Goal: Task Accomplishment & Management: Manage account settings

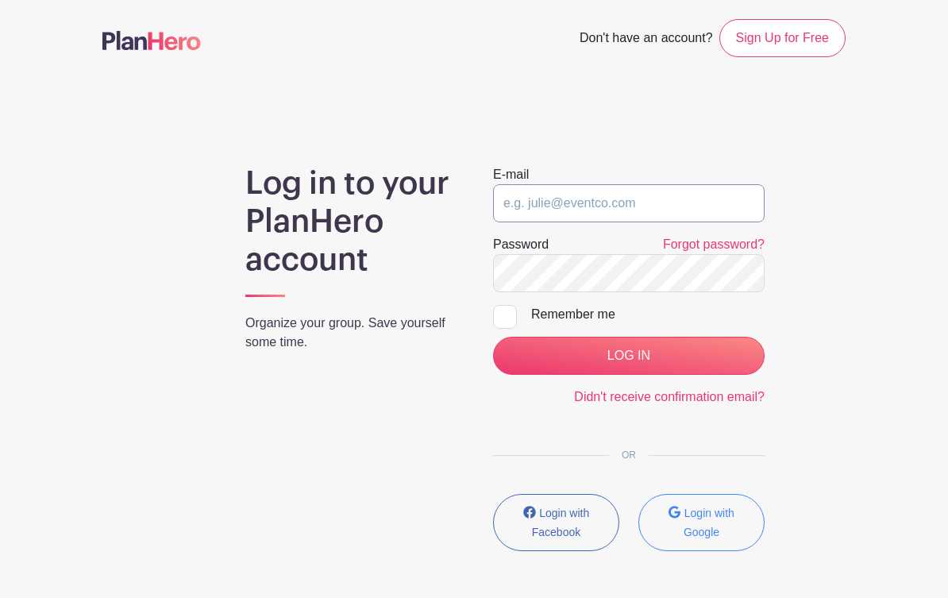
type input "[EMAIL_ADDRESS][DOMAIN_NAME]"
click at [628, 356] on input "LOG IN" at bounding box center [629, 356] width 272 height 38
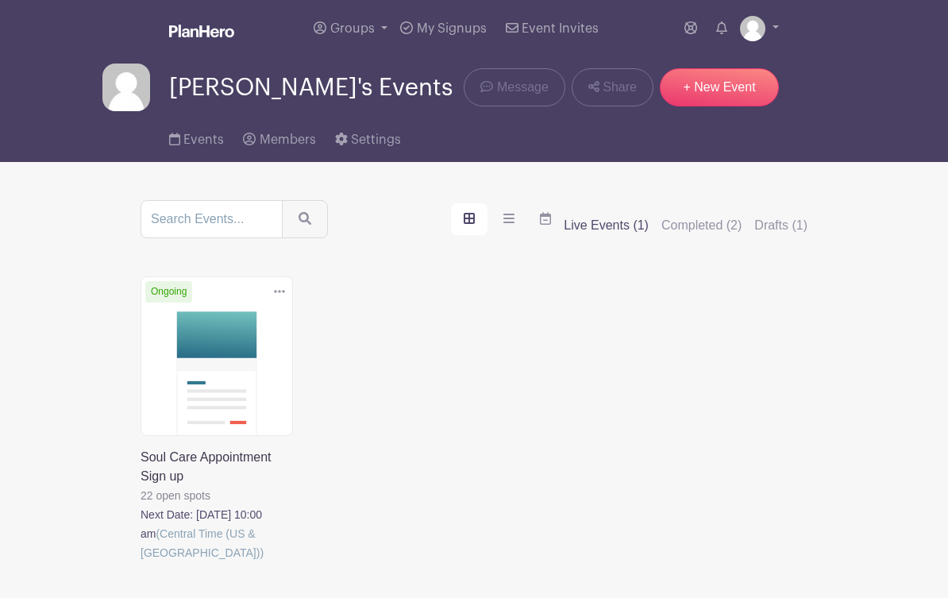
click at [141, 562] on link at bounding box center [141, 562] width 0 height 0
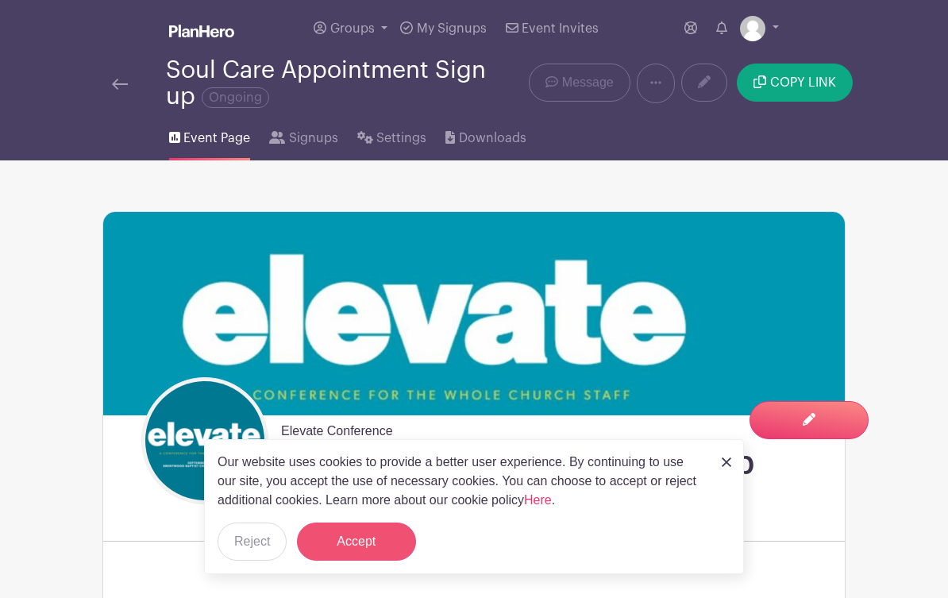
click at [382, 538] on button "Accept" at bounding box center [356, 542] width 119 height 38
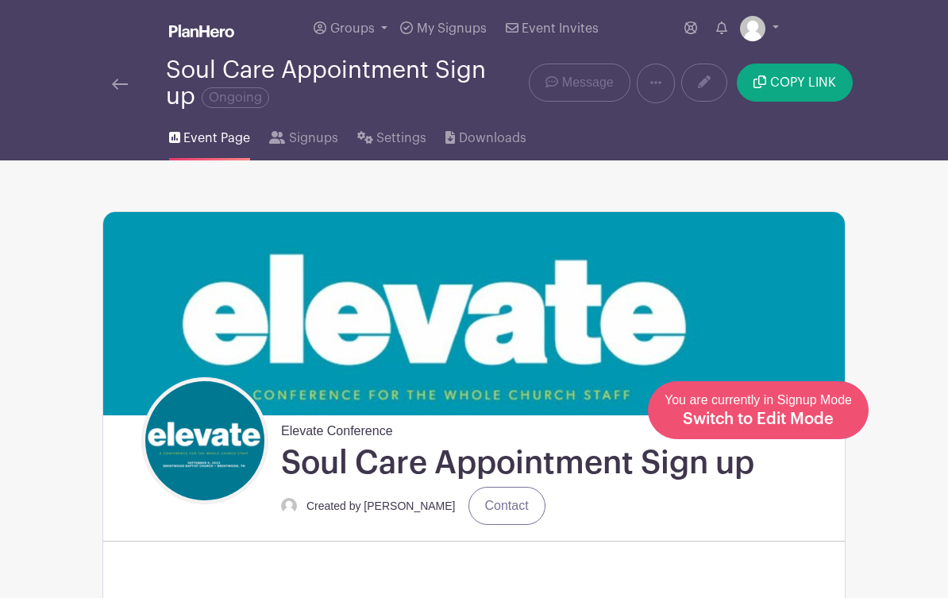
click at [808, 426] on span "Switch to Edit Mode" at bounding box center [758, 419] width 151 height 16
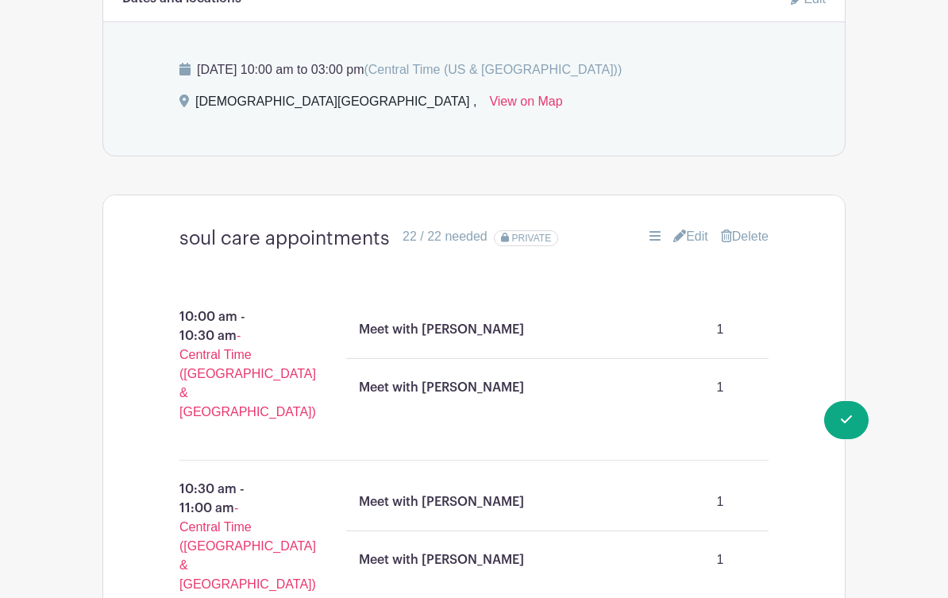
scroll to position [1054, 0]
click at [685, 243] on link "Edit" at bounding box center [690, 235] width 35 height 19
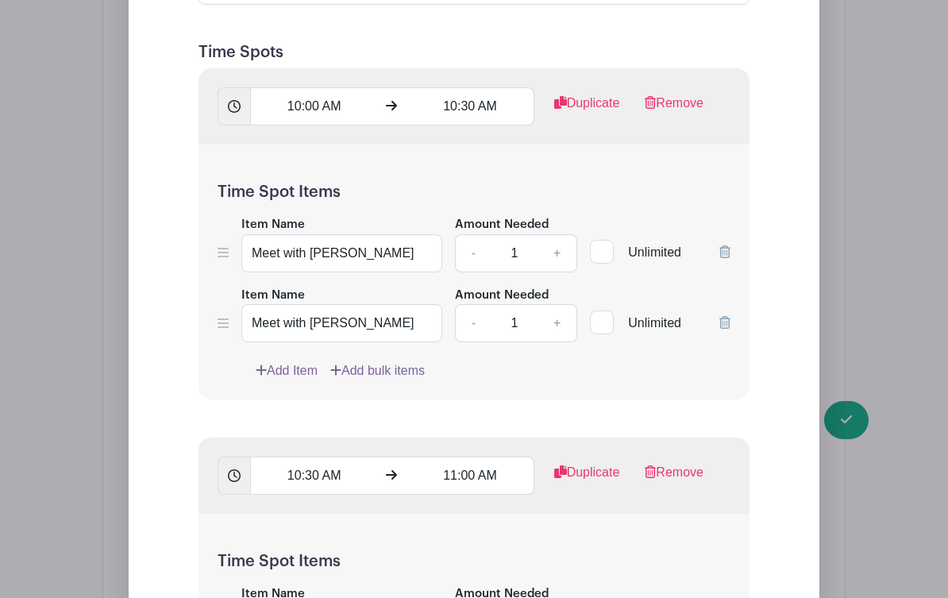
scroll to position [1550, 0]
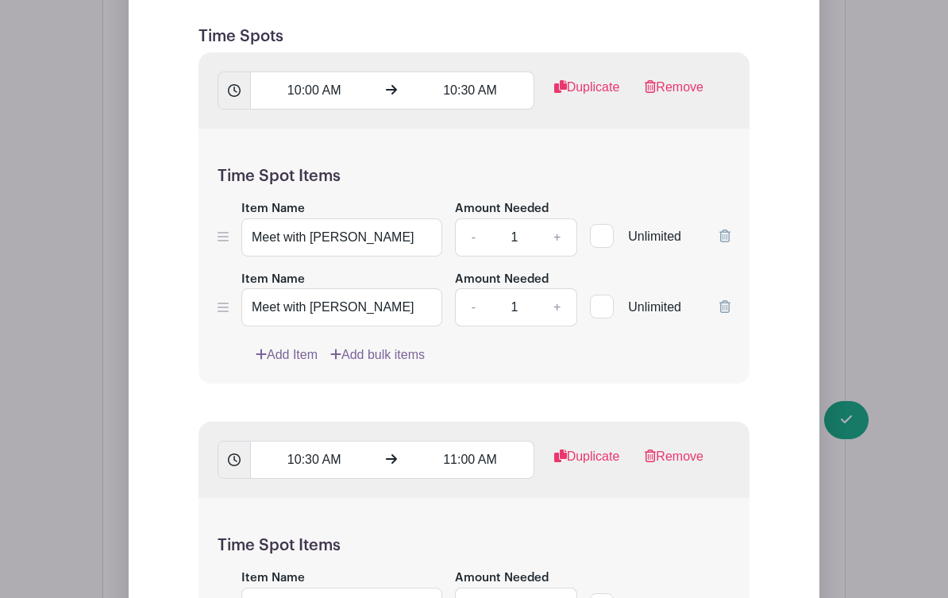
click at [306, 350] on link "Add Item" at bounding box center [287, 354] width 62 height 19
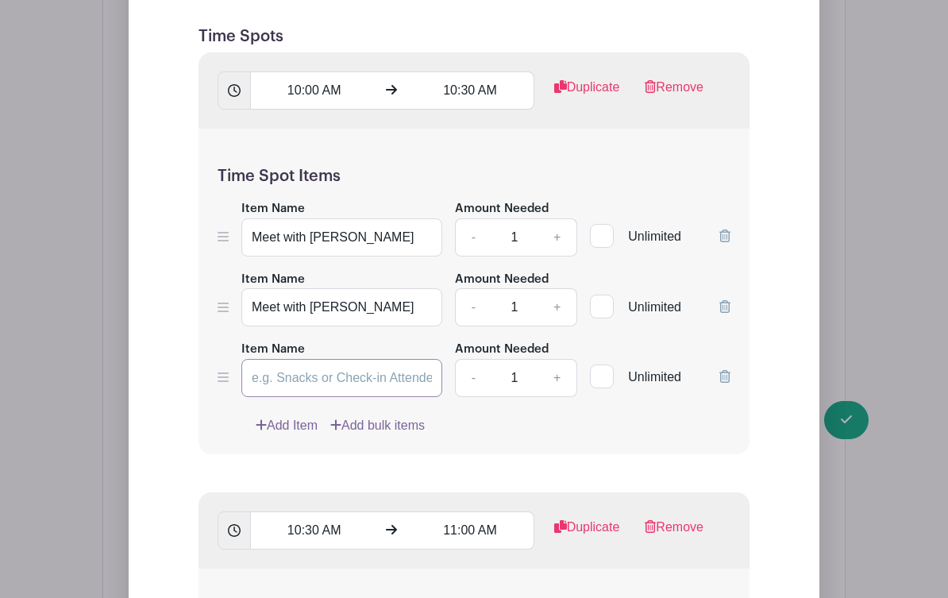
click at [313, 382] on input "Item Name" at bounding box center [341, 378] width 201 height 38
type input "C"
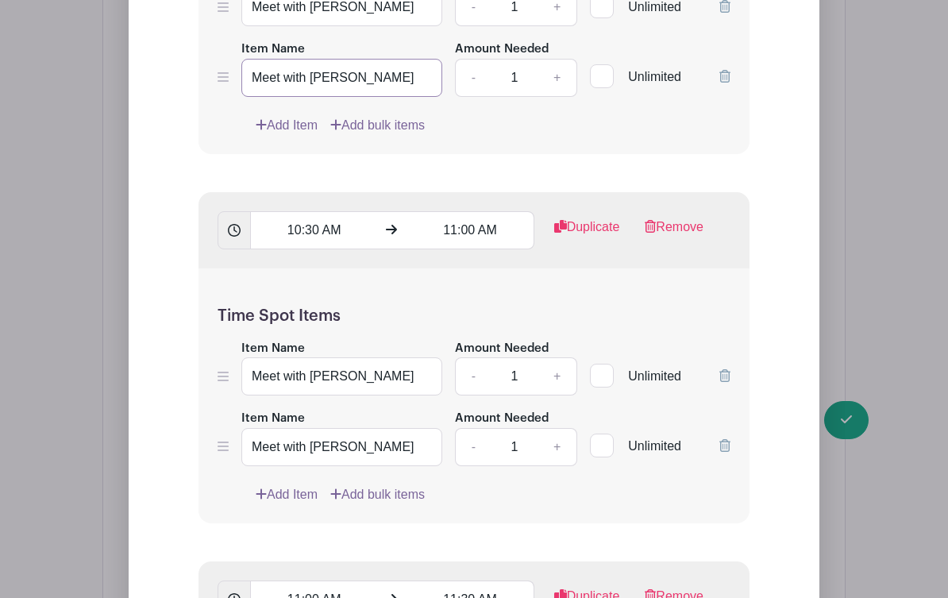
scroll to position [1869, 0]
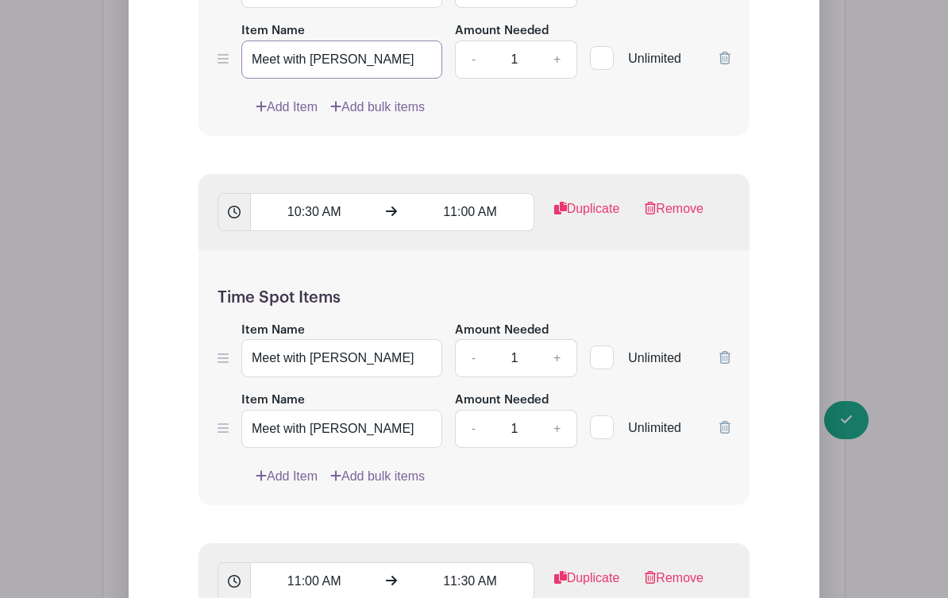
type input "Meet with [PERSON_NAME]"
click at [261, 480] on icon at bounding box center [262, 475] width 10 height 10
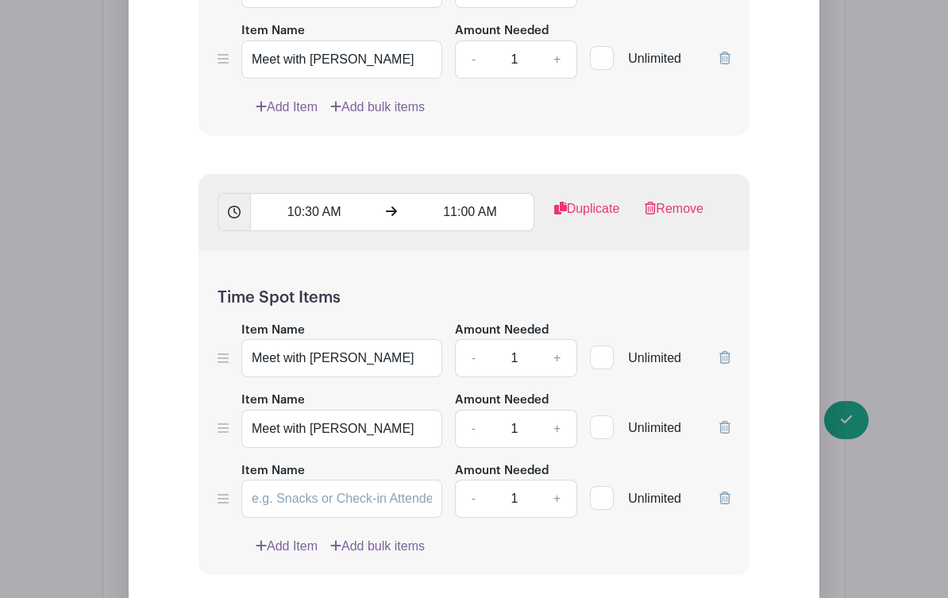
click at [284, 527] on div "Time Spot Items Item Name Meet with [PERSON_NAME] Amount Needed - 1 + Unlimited…" at bounding box center [474, 413] width 551 height 326
click at [284, 518] on input "Item Name" at bounding box center [341, 499] width 201 height 38
drag, startPoint x: 361, startPoint y: 506, endPoint x: 237, endPoint y: 504, distance: 123.9
click at [237, 504] on div "Item Name Meet with [PERSON_NAME] Amount Needed - 1 + Unlimited" at bounding box center [474, 490] width 513 height 58
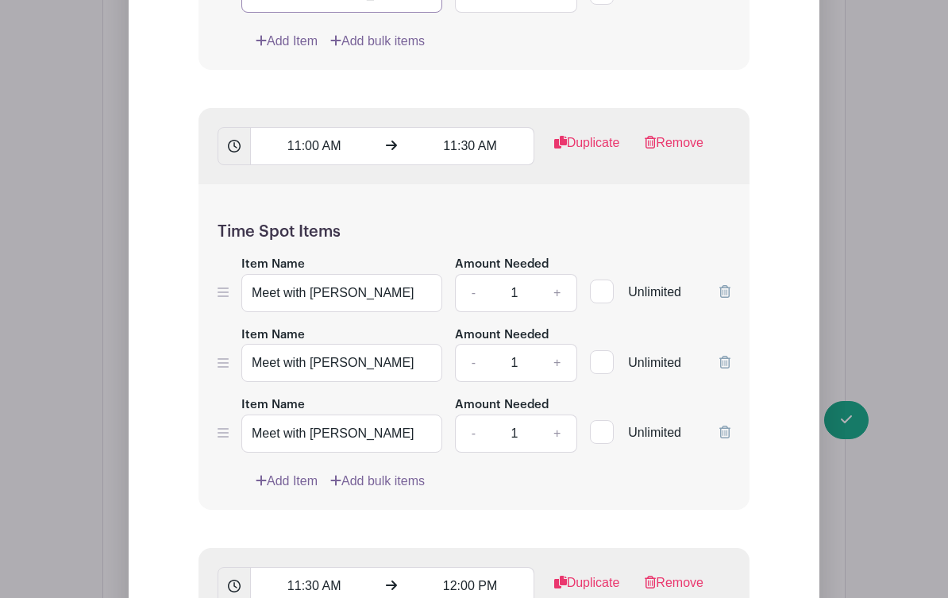
scroll to position [2381, 0]
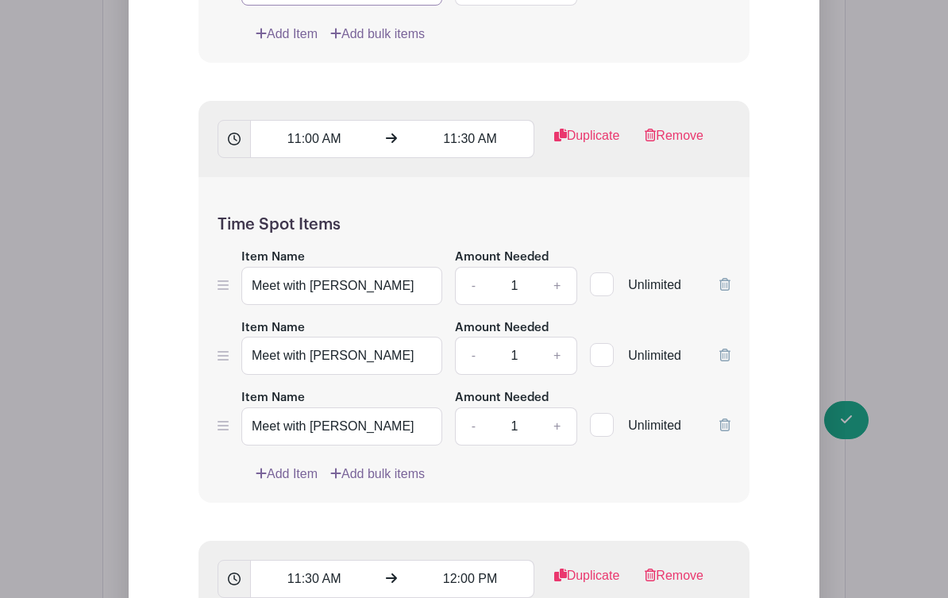
type input "Meet with [PERSON_NAME]"
click at [291, 480] on link "Add Item" at bounding box center [287, 474] width 62 height 19
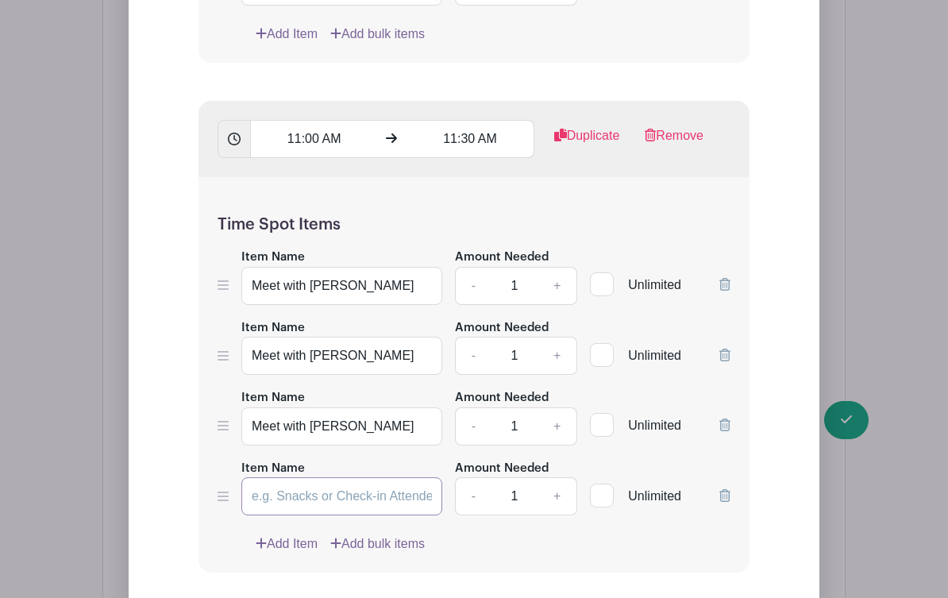
click at [289, 503] on input "Item Name" at bounding box center [341, 496] width 201 height 38
paste input "Meet with [PERSON_NAME]"
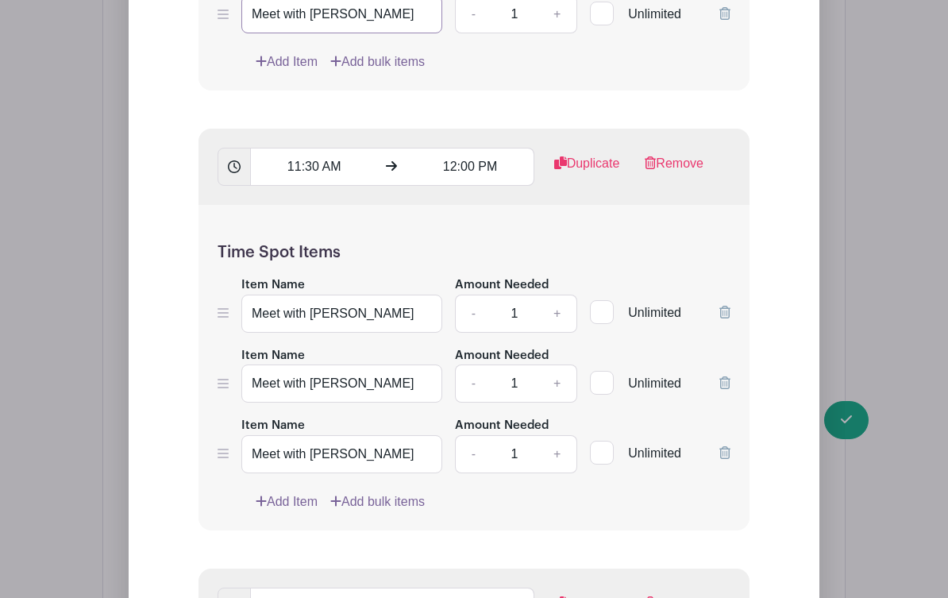
scroll to position [2865, 0]
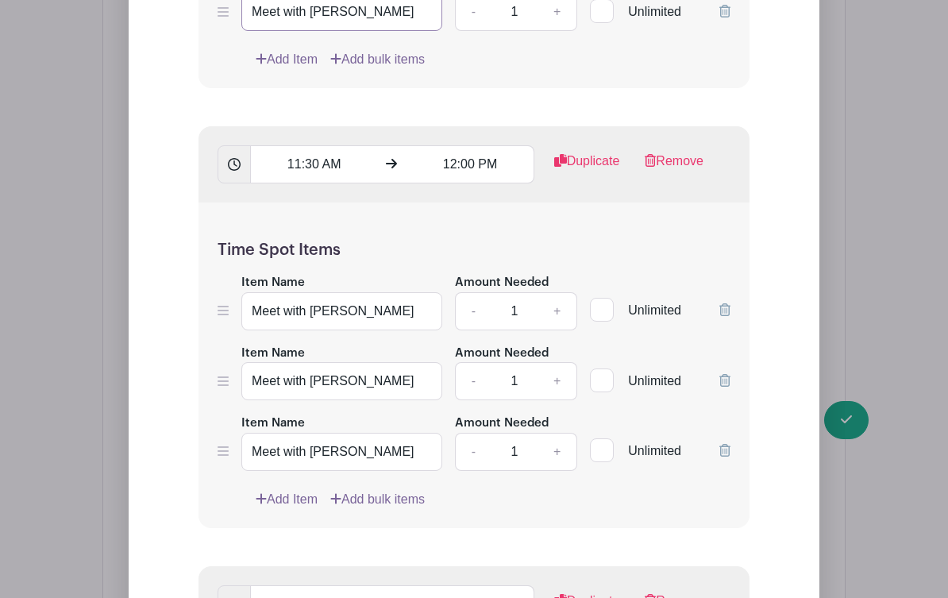
type input "Meet with [PERSON_NAME]"
click at [265, 505] on icon at bounding box center [261, 498] width 11 height 13
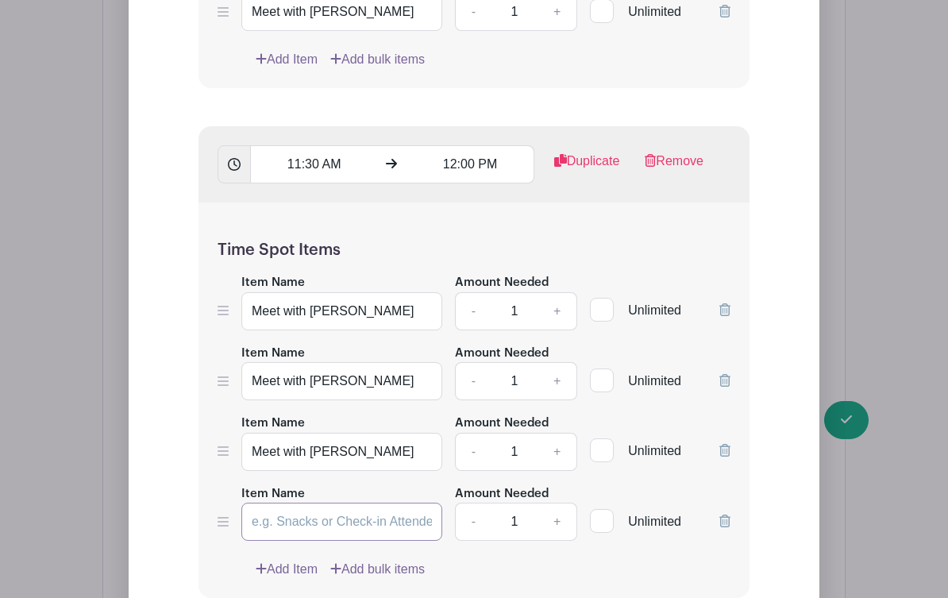
click at [264, 538] on input "Item Name" at bounding box center [341, 522] width 201 height 38
paste input "Meet with [PERSON_NAME]"
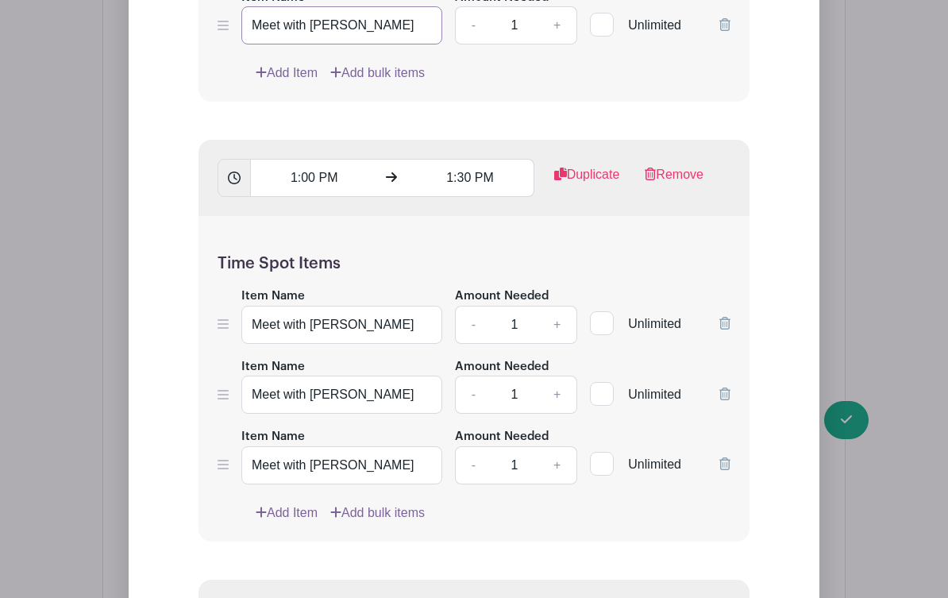
scroll to position [3379, 0]
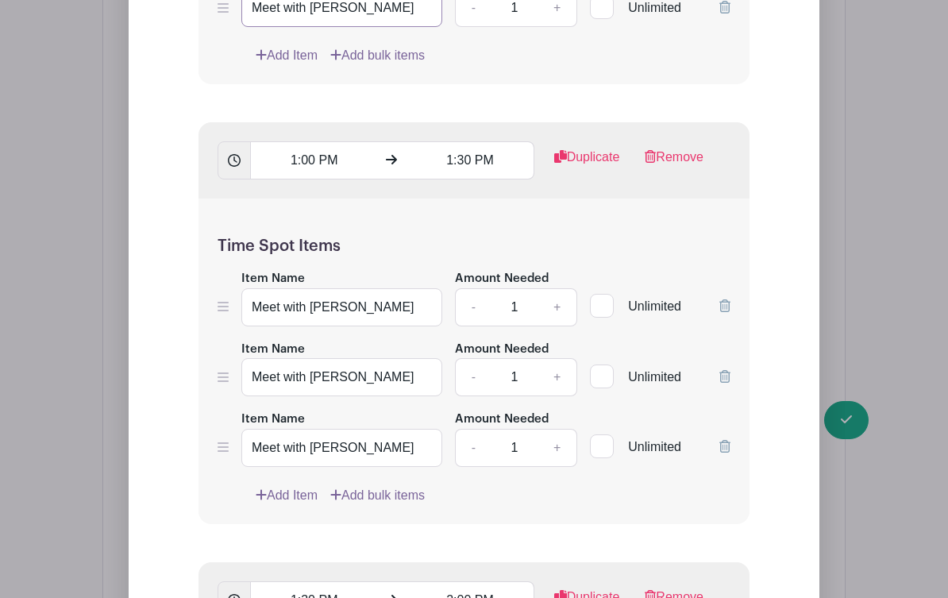
type input "Meet with [PERSON_NAME]"
click at [257, 501] on icon at bounding box center [261, 494] width 11 height 13
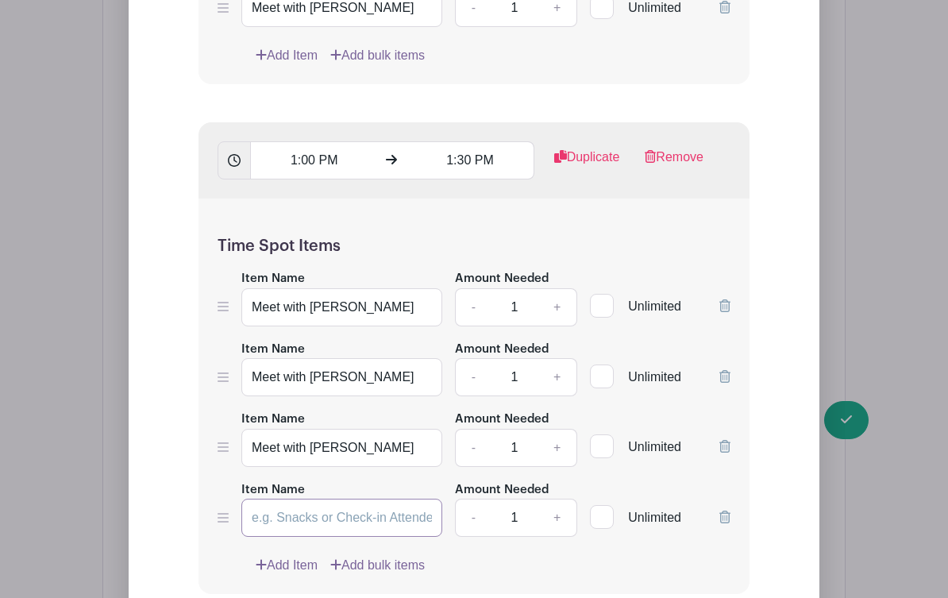
click at [273, 531] on input "Item Name" at bounding box center [341, 518] width 201 height 38
paste input "Meet with [PERSON_NAME]"
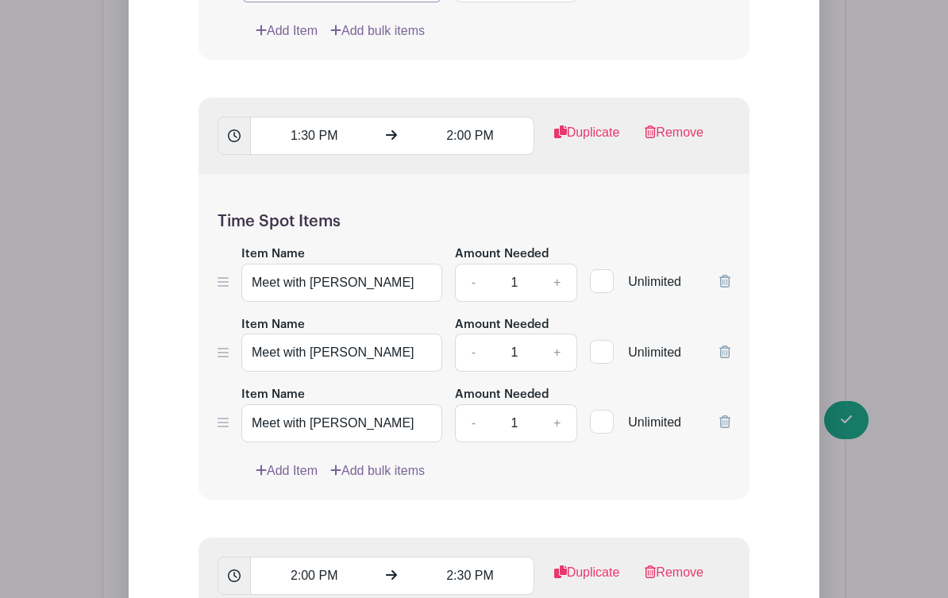
scroll to position [3916, 0]
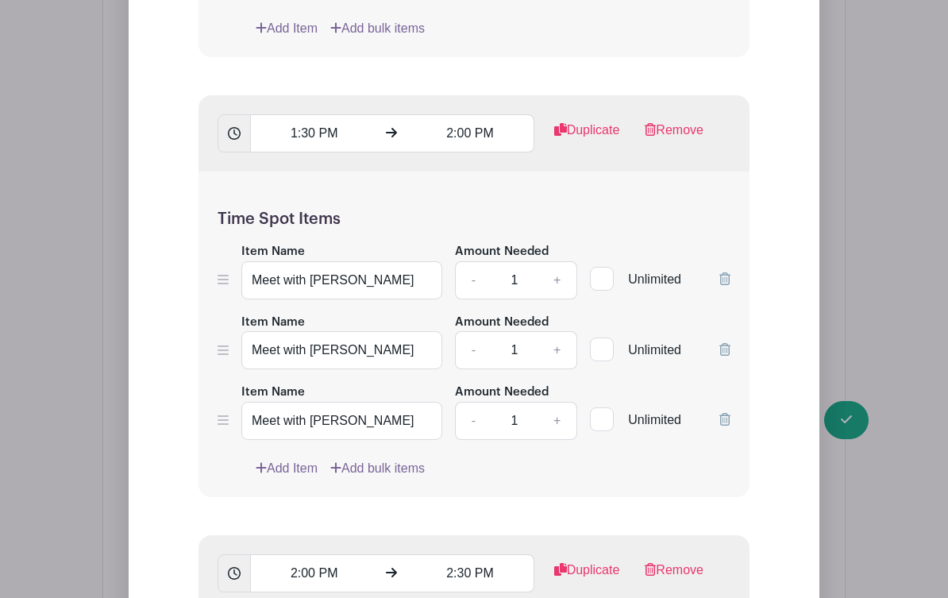
type input "Meet with [PERSON_NAME]"
click at [266, 474] on icon at bounding box center [261, 467] width 11 height 13
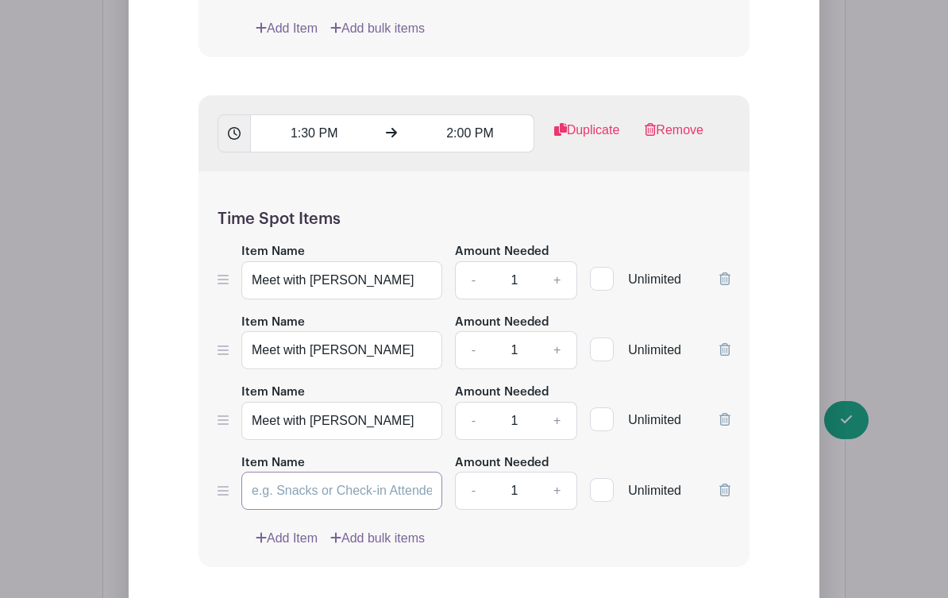
click at [268, 500] on input "Item Name" at bounding box center [341, 491] width 201 height 38
paste input "Meet with [PERSON_NAME]"
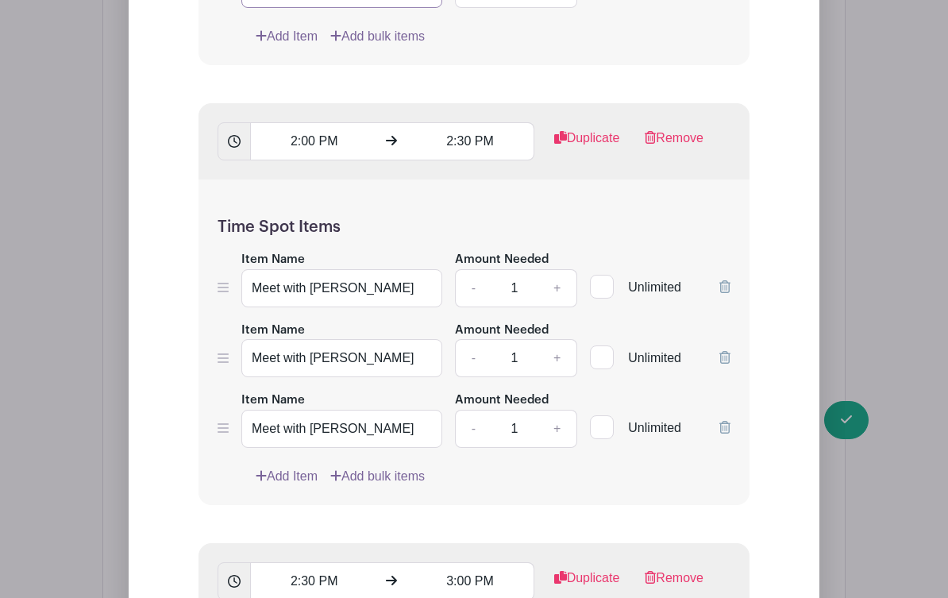
scroll to position [4419, 0]
type input "Meet with [PERSON_NAME]"
click at [257, 480] on icon at bounding box center [261, 474] width 11 height 13
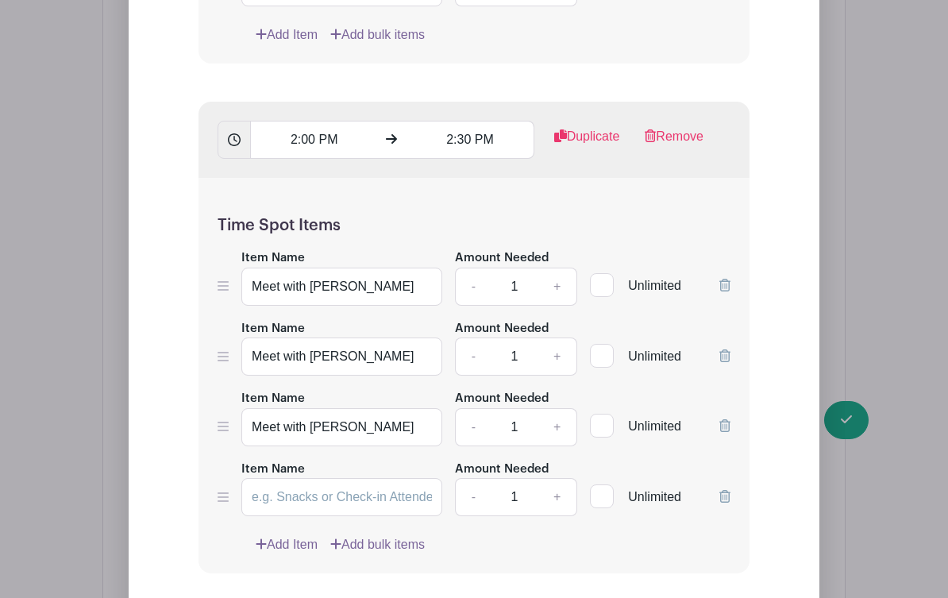
click at [259, 479] on label "Item Name" at bounding box center [273, 470] width 64 height 18
click at [259, 484] on input "Item Name" at bounding box center [341, 497] width 201 height 38
paste input "Meet with [PERSON_NAME]"
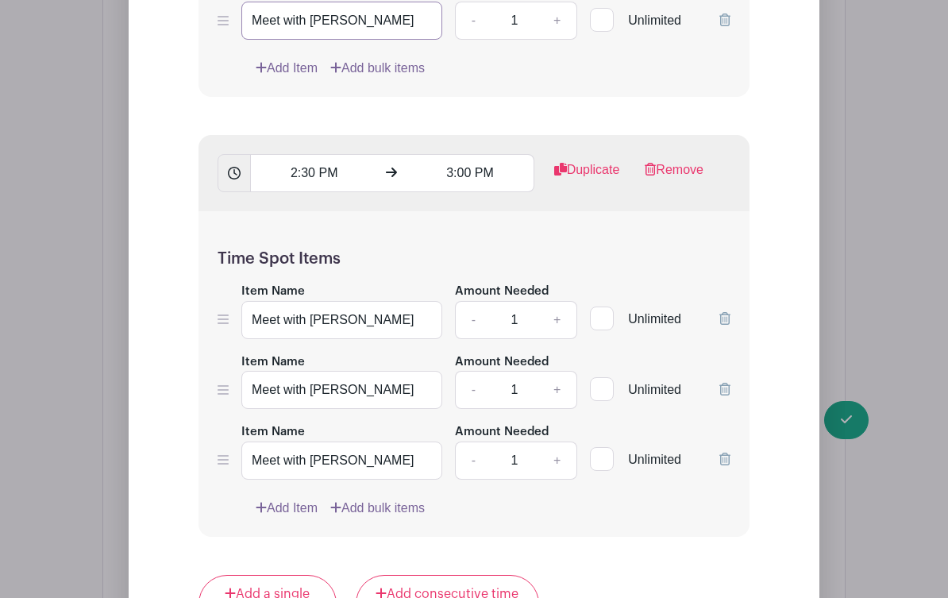
scroll to position [4931, 0]
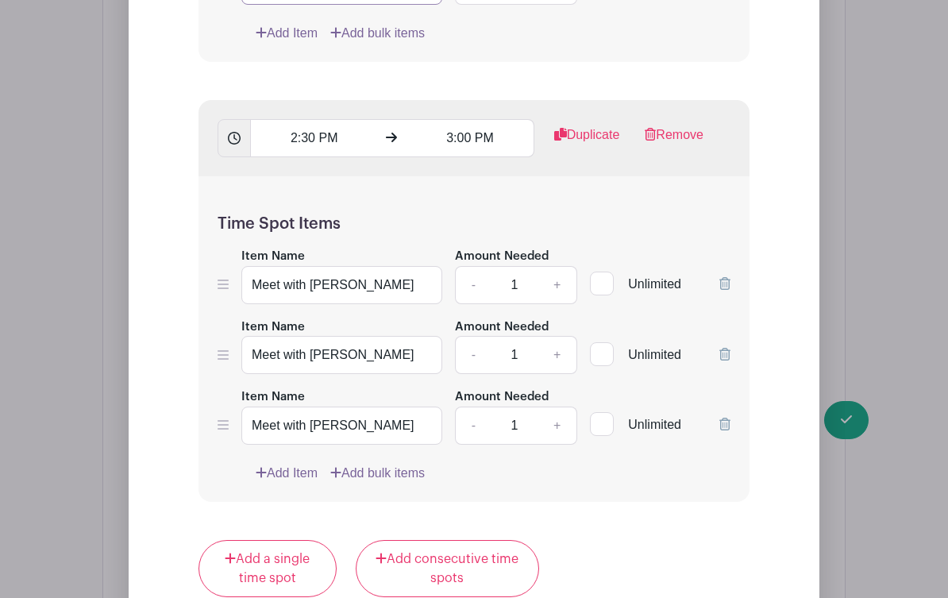
type input "Meet with [PERSON_NAME]"
click at [258, 479] on icon at bounding box center [261, 472] width 11 height 13
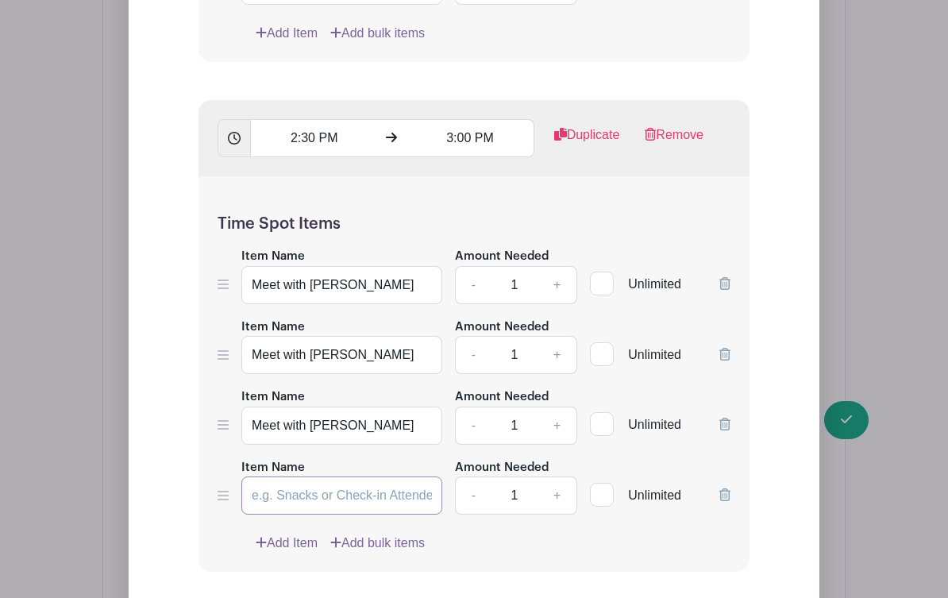
click at [261, 505] on input "Item Name" at bounding box center [341, 495] width 201 height 38
paste input "Meet with [PERSON_NAME]"
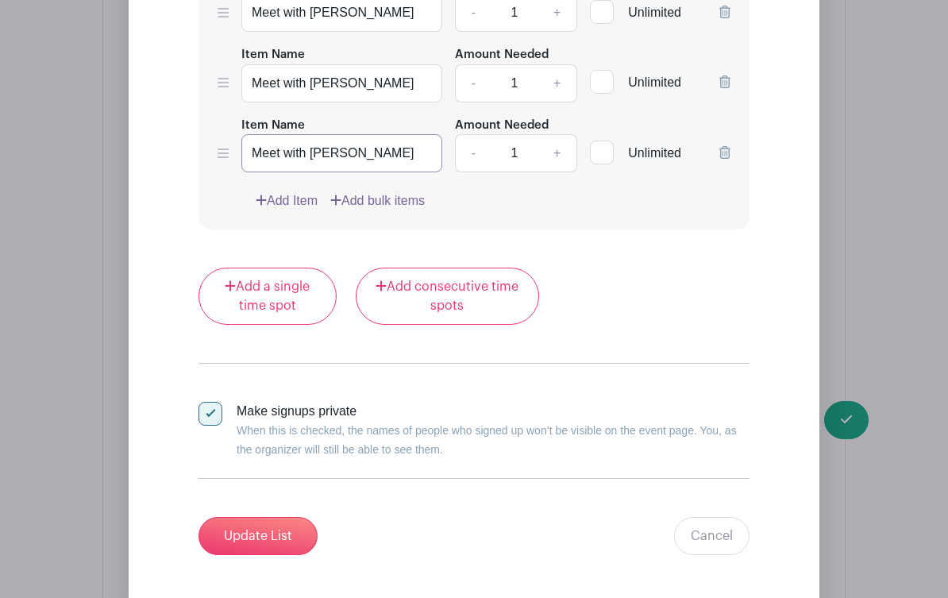
scroll to position [5287, 0]
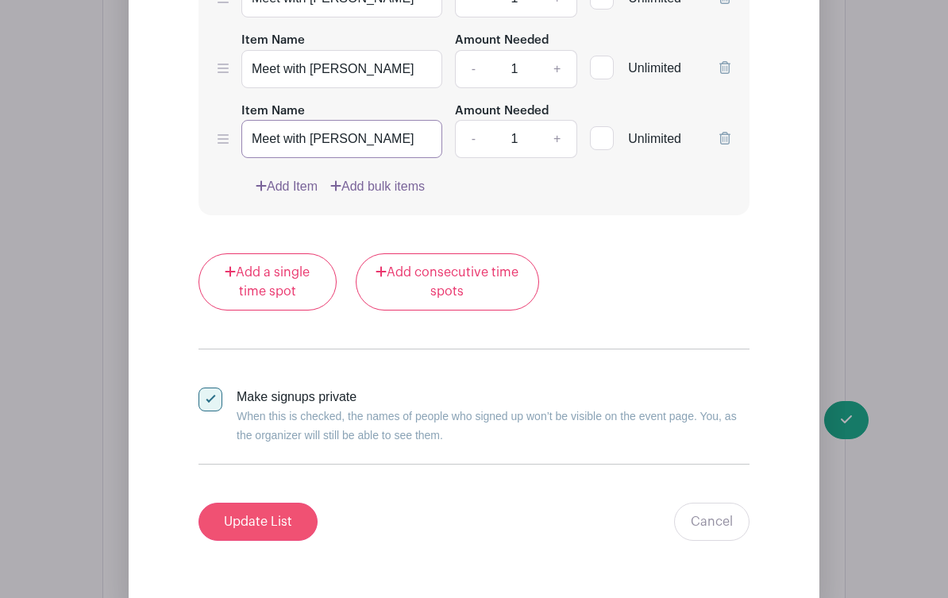
type input "Meet with [PERSON_NAME]"
click at [262, 539] on input "Update List" at bounding box center [258, 522] width 119 height 38
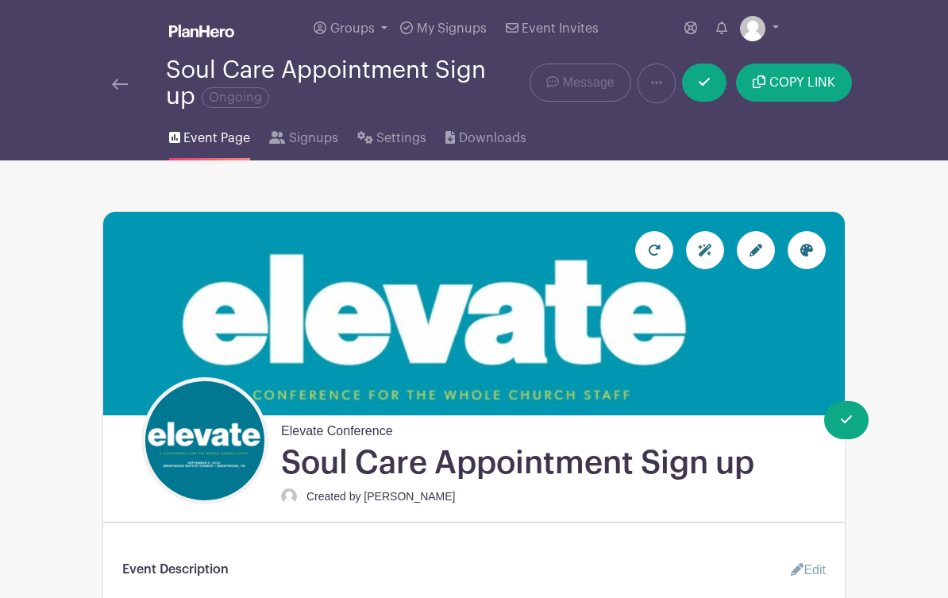
scroll to position [0, 0]
click at [399, 146] on span "Settings" at bounding box center [401, 138] width 50 height 19
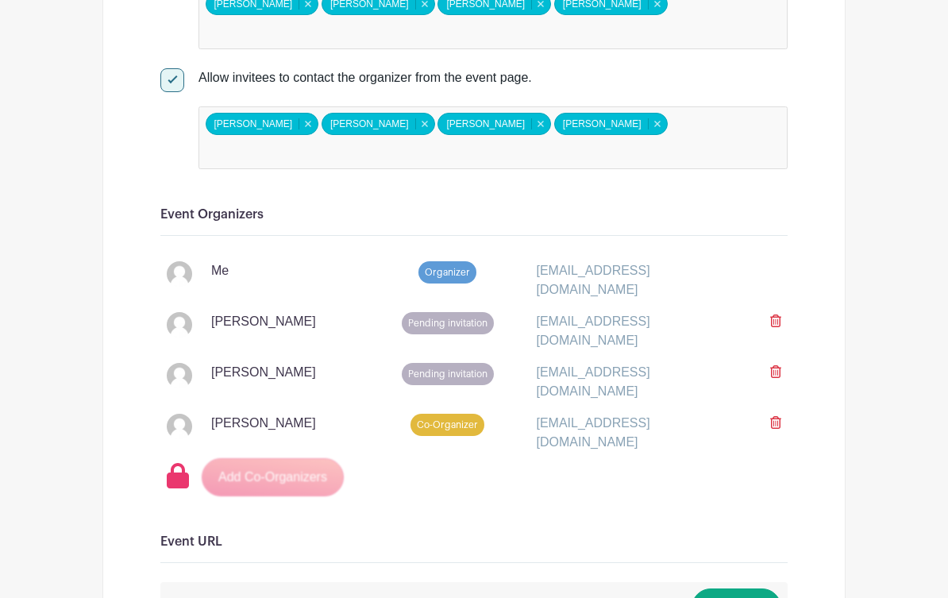
scroll to position [1250, 0]
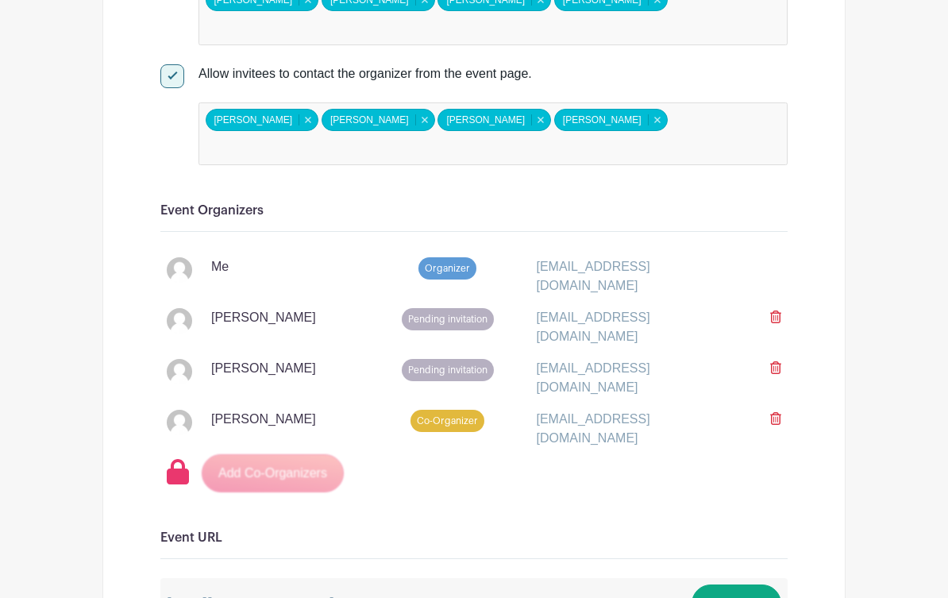
click at [442, 359] on span "Pending invitation" at bounding box center [448, 370] width 92 height 22
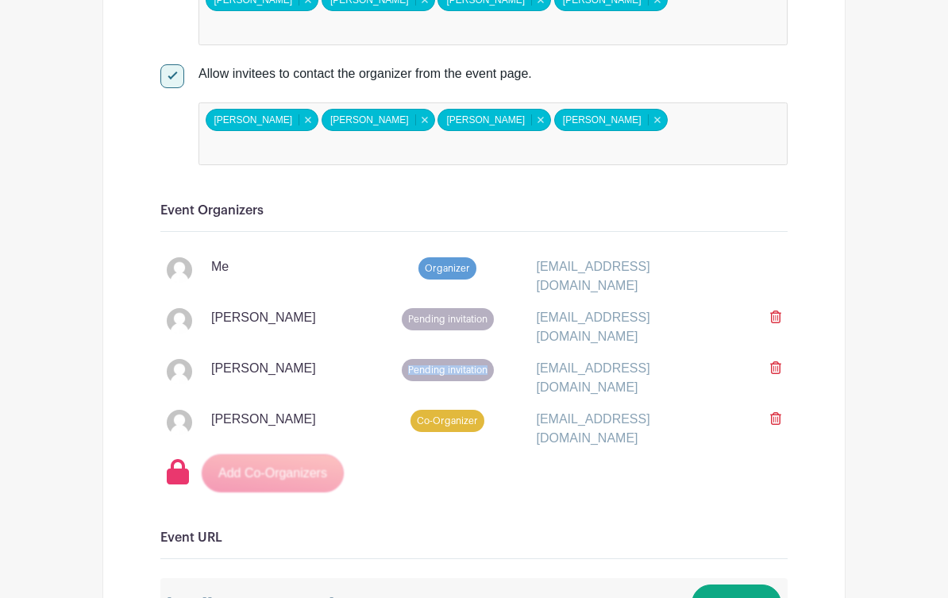
click at [442, 359] on span "Pending invitation" at bounding box center [448, 370] width 92 height 22
click at [369, 359] on div "Pending invitation" at bounding box center [447, 378] width 159 height 38
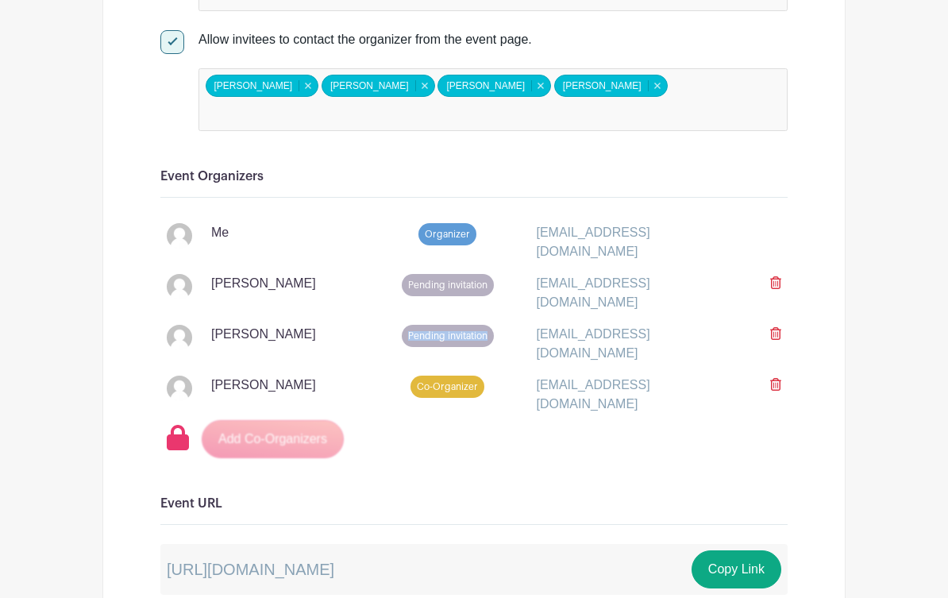
scroll to position [1288, 0]
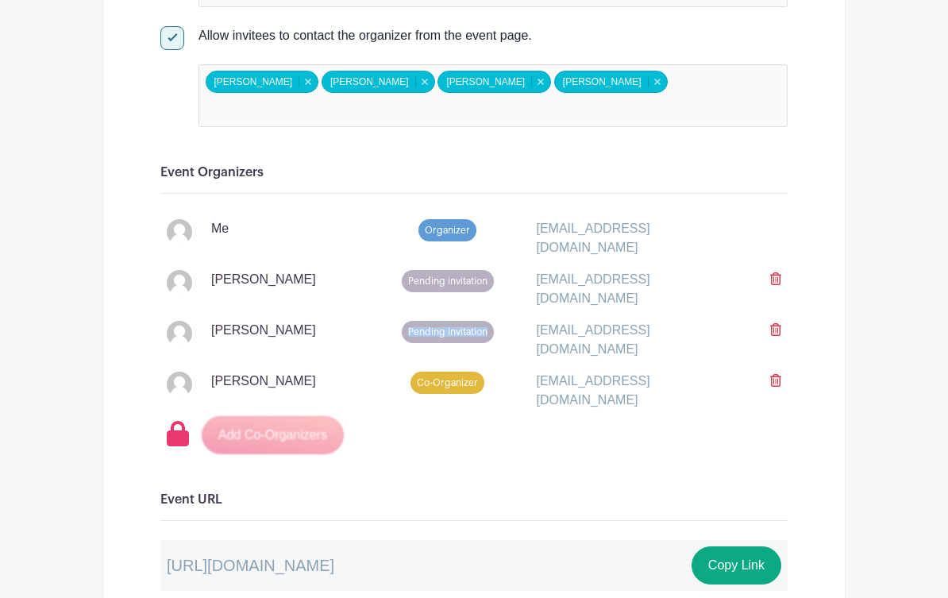
click at [774, 323] on icon at bounding box center [775, 329] width 11 height 13
click at [781, 272] on icon at bounding box center [775, 278] width 11 height 13
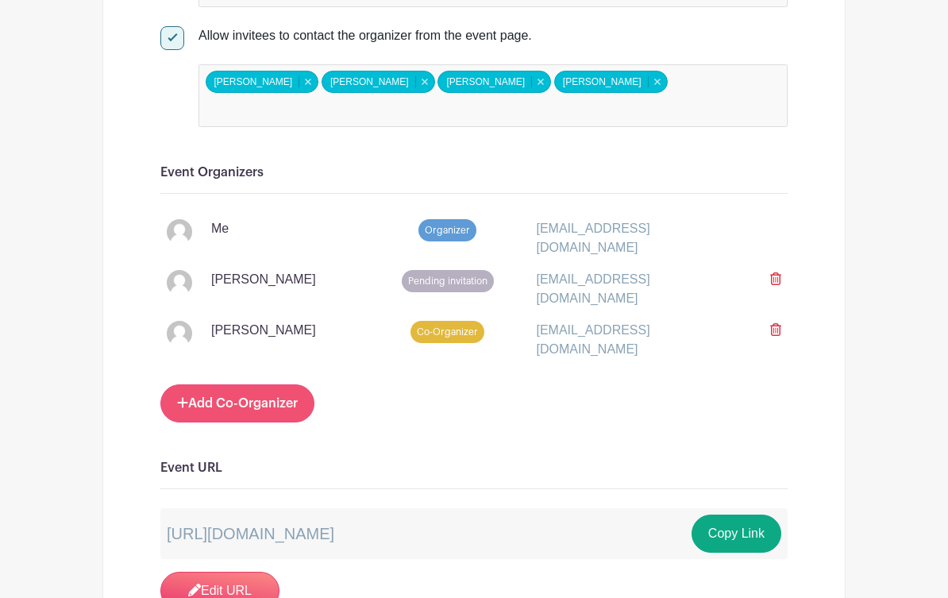
click at [268, 384] on link "Add Co-Organizer" at bounding box center [237, 403] width 154 height 38
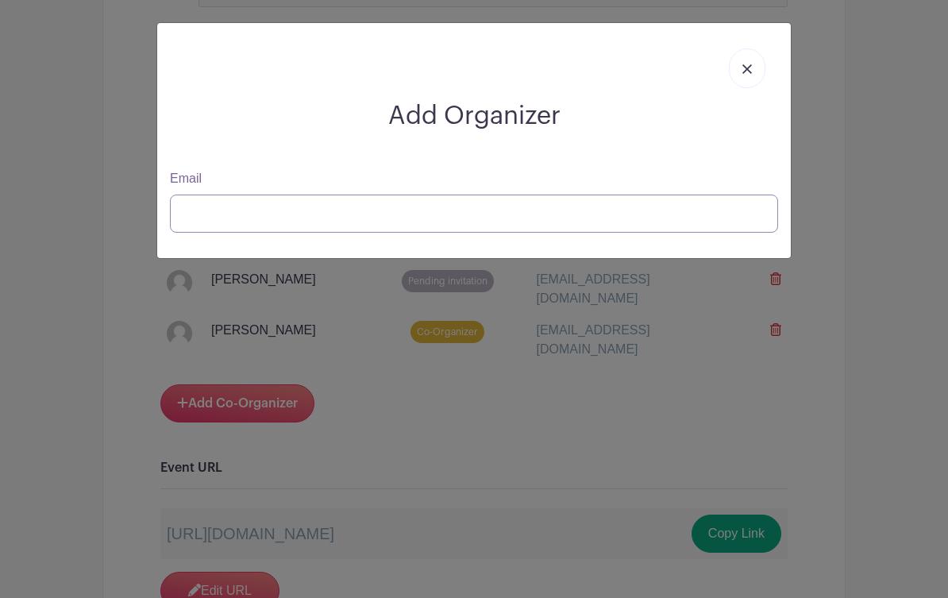
click at [336, 205] on input "Email" at bounding box center [474, 214] width 608 height 38
type input "Ggregory@b"
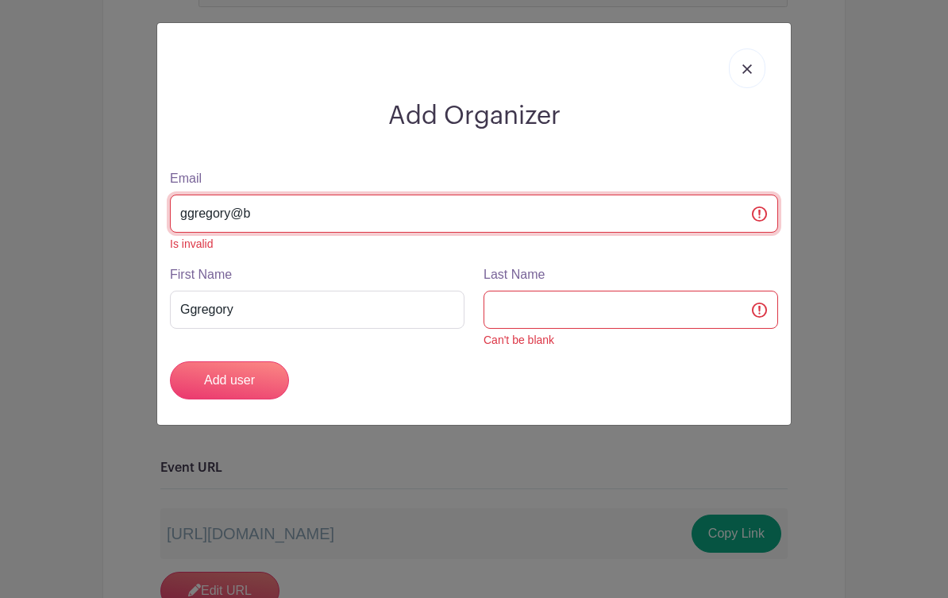
click at [338, 222] on input "ggregory@b" at bounding box center [474, 214] width 608 height 38
type input "[EMAIL_ADDRESS][DOMAIN_NAME]"
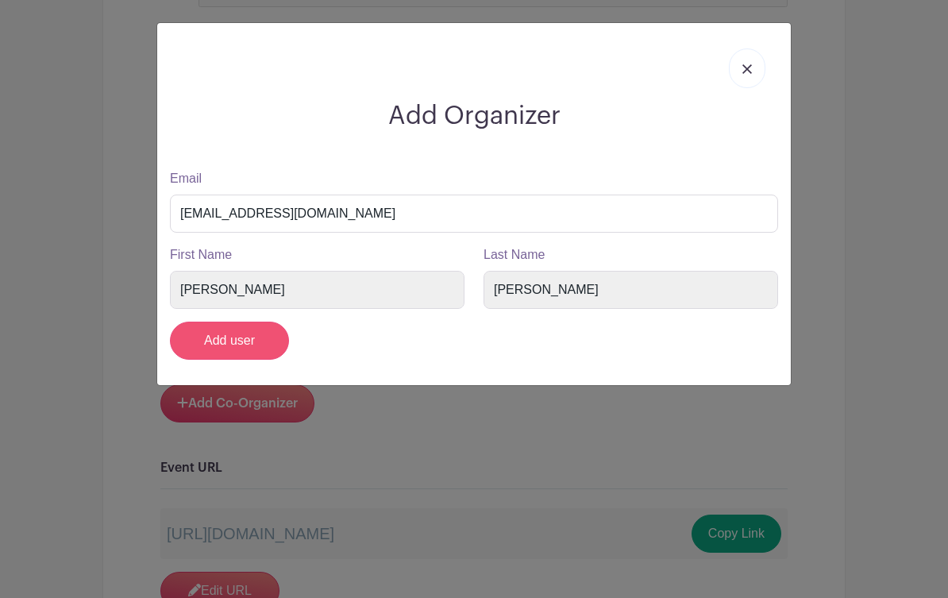
click at [244, 332] on input "Add user" at bounding box center [229, 341] width 119 height 38
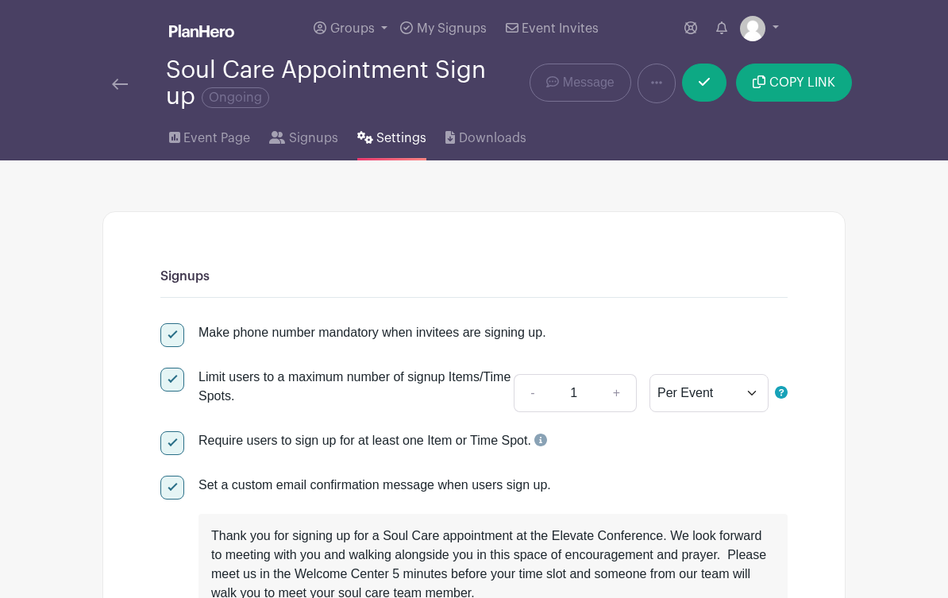
scroll to position [0, 0]
click at [696, 96] on link at bounding box center [704, 83] width 44 height 38
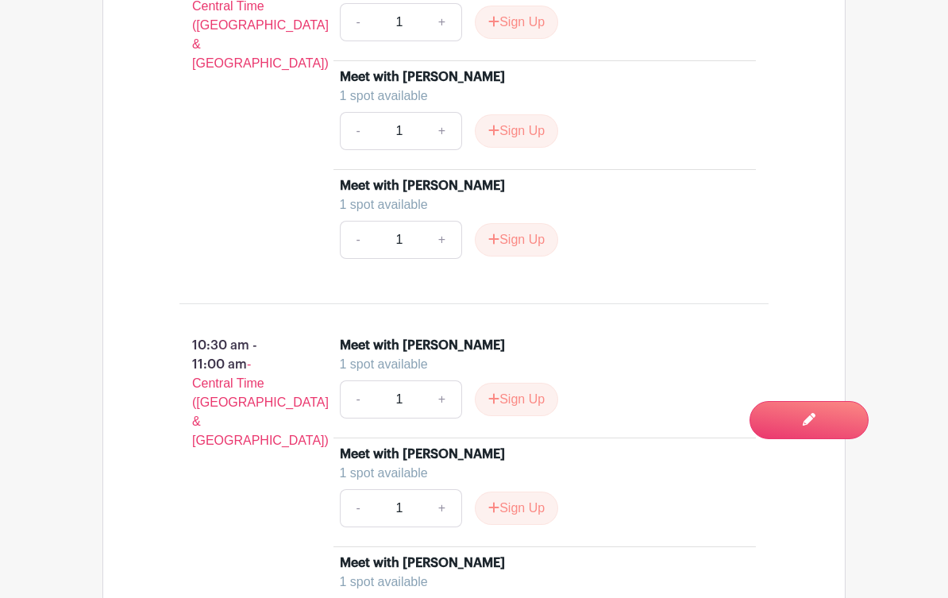
scroll to position [1395, 0]
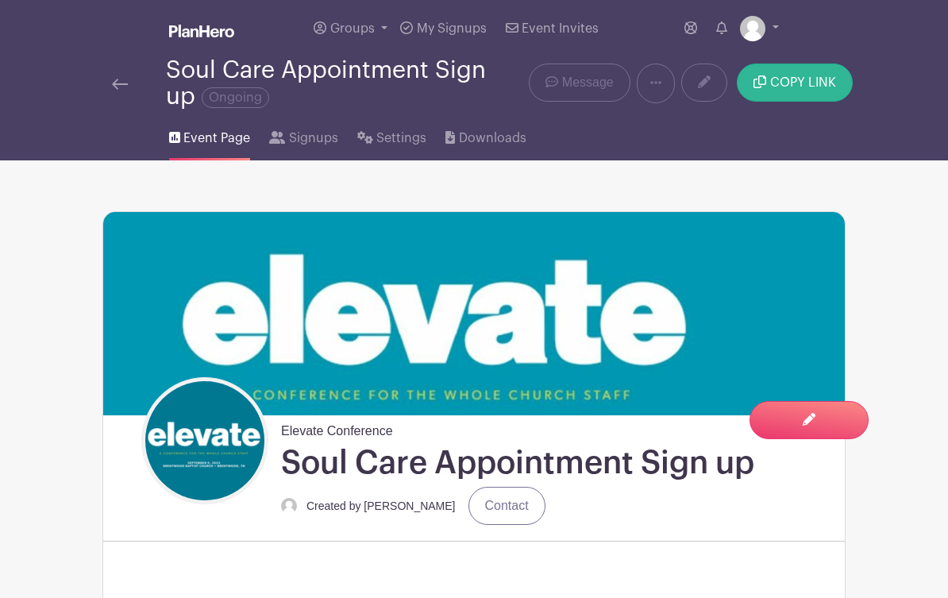
click at [789, 82] on span "COPY LINK" at bounding box center [803, 82] width 66 height 13
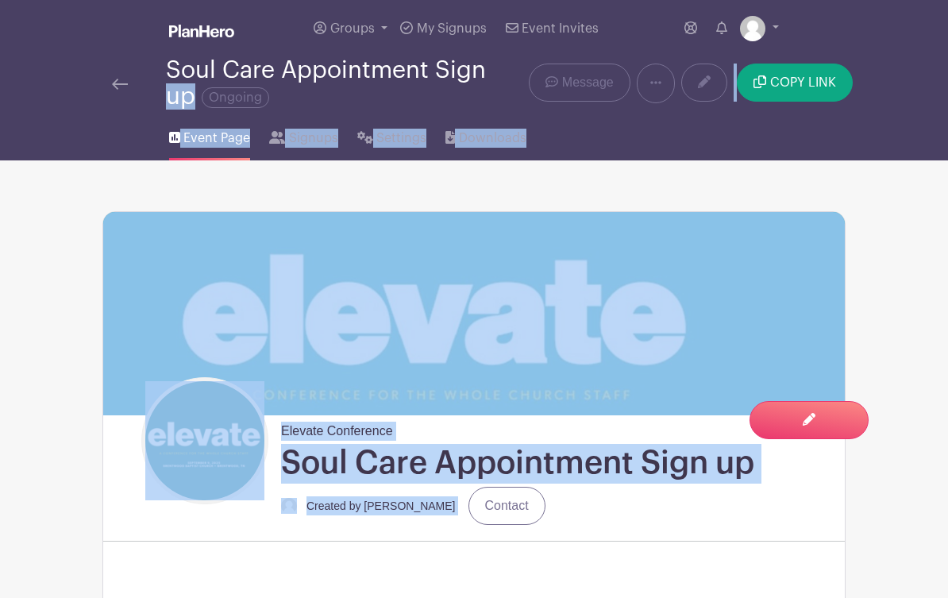
drag, startPoint x: 592, startPoint y: 104, endPoint x: 519, endPoint y: 75, distance: 78.0
click at [659, 150] on div "Event Page Signups Settings Downloads" at bounding box center [474, 135] width 762 height 51
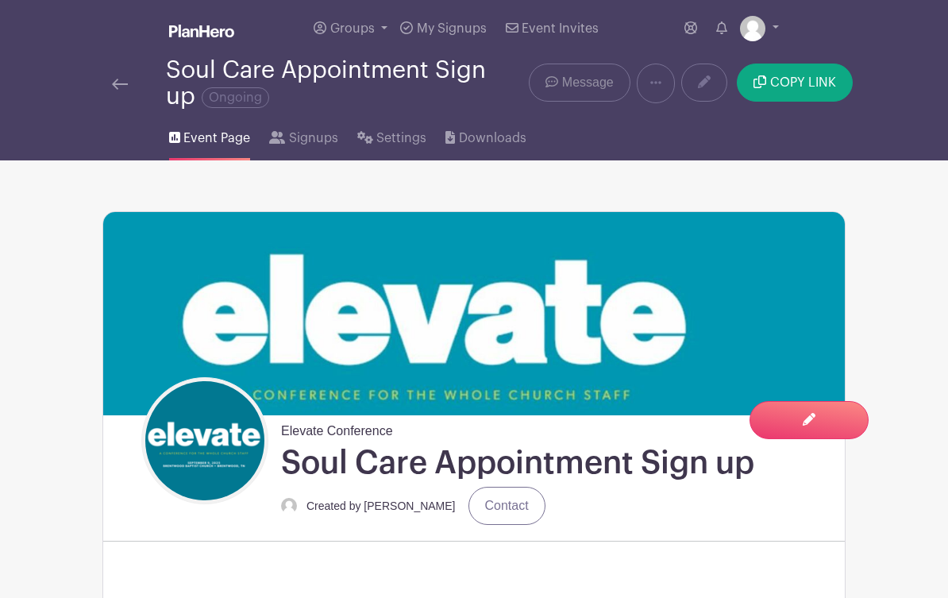
click at [590, 94] on link "Message" at bounding box center [579, 83] width 101 height 38
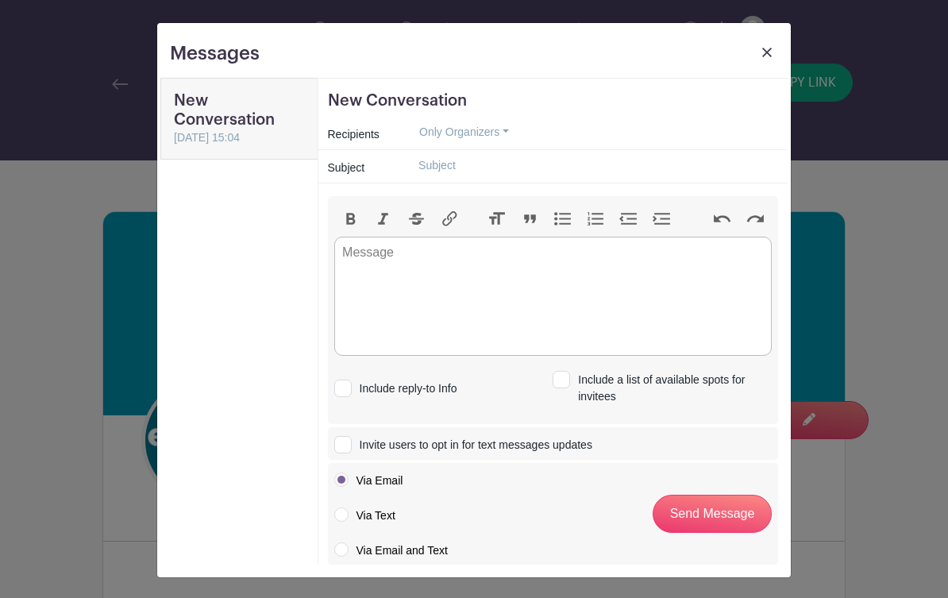
click at [461, 168] on input "text" at bounding box center [592, 165] width 372 height 25
click at [350, 515] on label "Via Text" at bounding box center [364, 515] width 61 height 16
radio input "true"
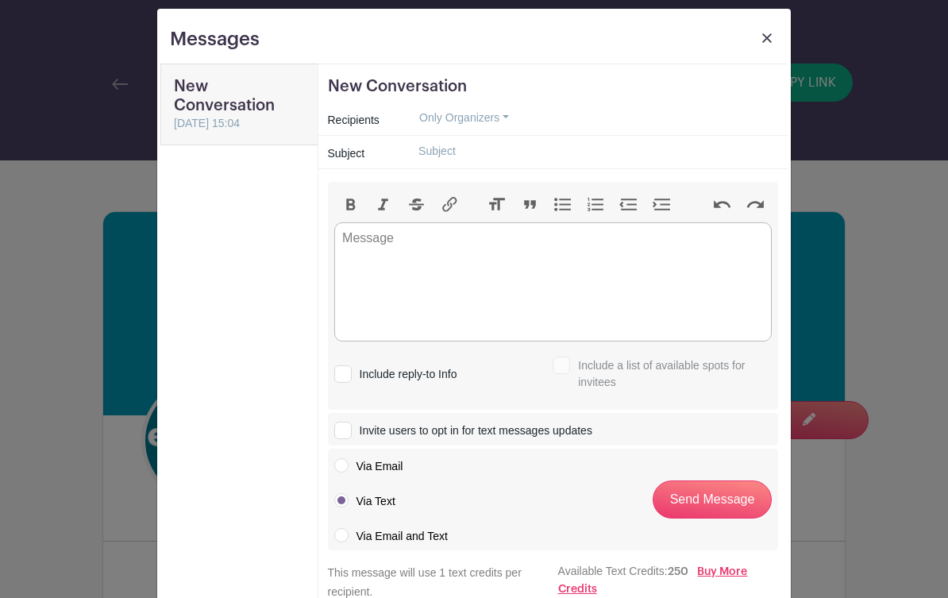
scroll to position [25, 0]
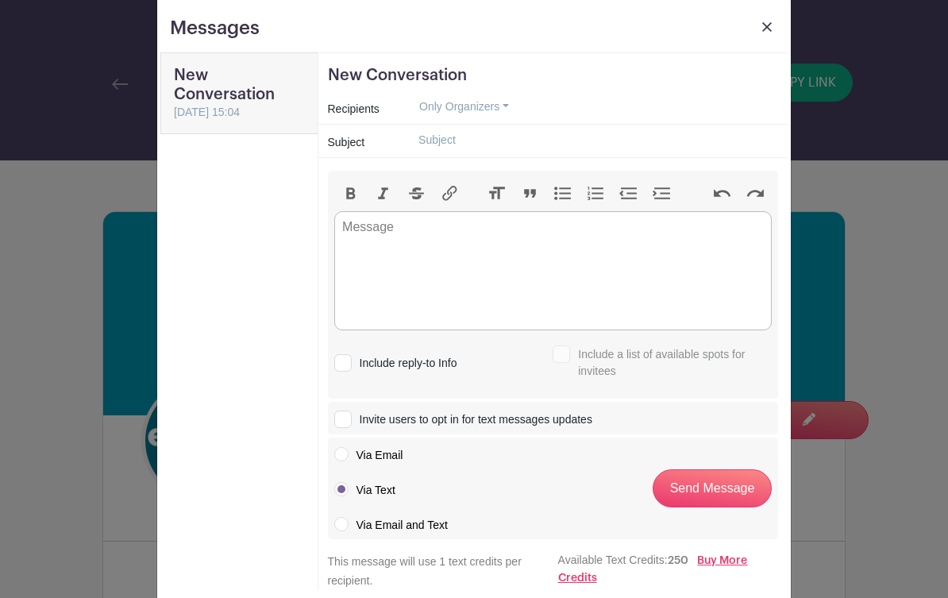
click at [430, 141] on input "text" at bounding box center [592, 140] width 372 height 25
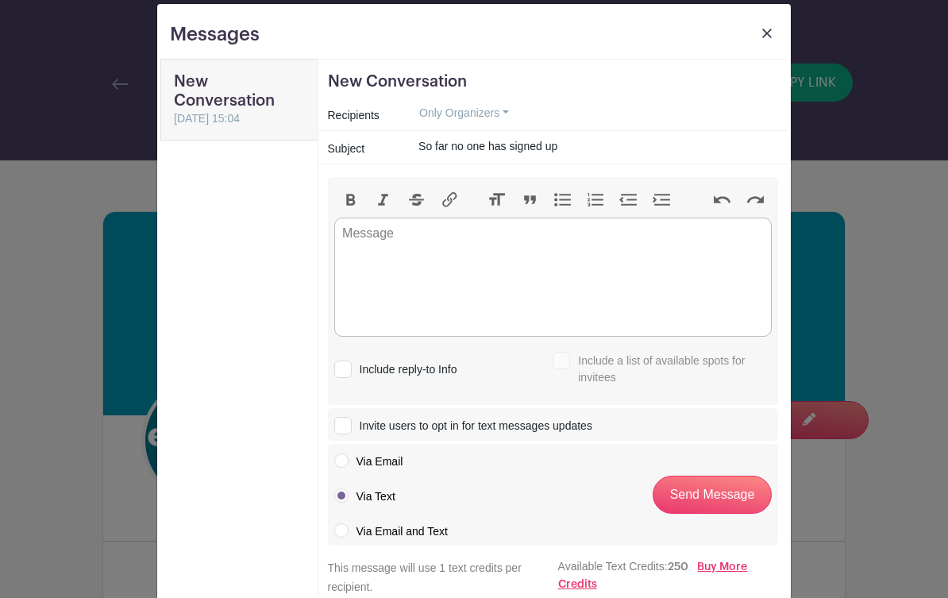
type input "So far no one has signed up"
click at [398, 242] on trix-editor at bounding box center [553, 277] width 438 height 119
click at [341, 465] on label "Via Email" at bounding box center [368, 461] width 69 height 16
radio input "true"
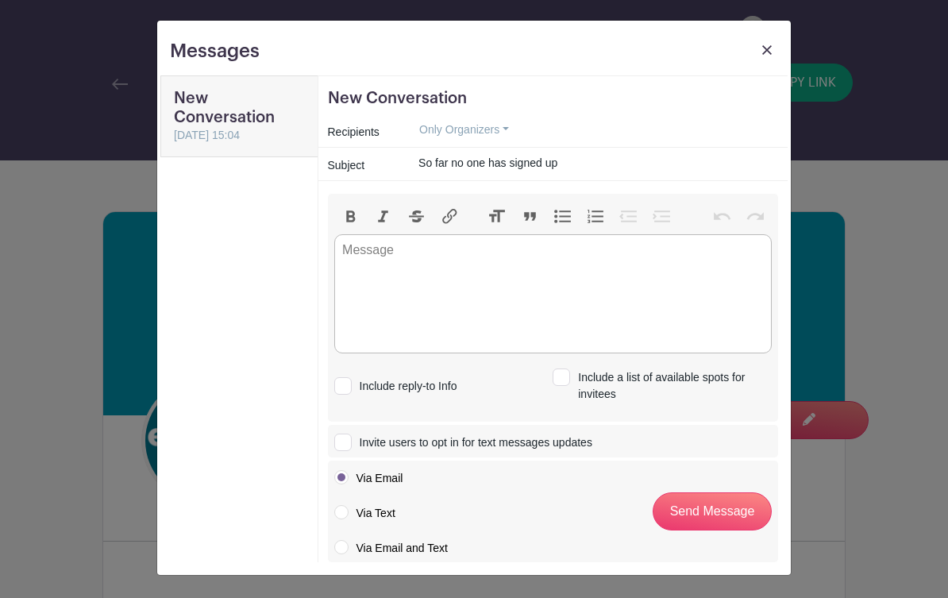
scroll to position [2, 0]
click at [335, 545] on label "Via Email and Text" at bounding box center [391, 548] width 114 height 16
radio input "true"
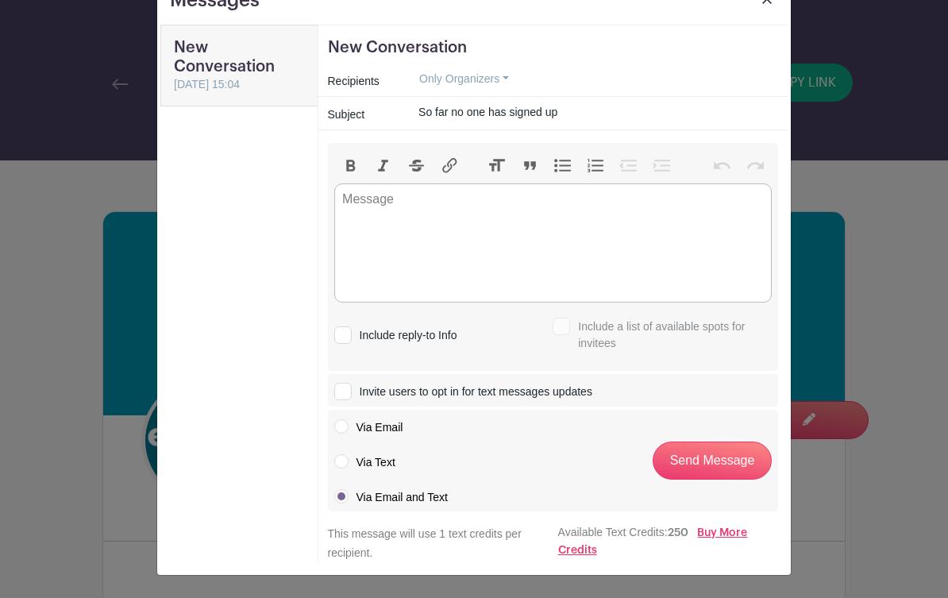
scroll to position [53, 0]
click at [487, 242] on trix-editor at bounding box center [553, 242] width 438 height 119
click at [553, 334] on label "Include a list of available spots for invitees" at bounding box center [662, 333] width 219 height 37
click at [559, 331] on div at bounding box center [561, 326] width 17 height 17
click at [465, 250] on trix-editor at bounding box center [553, 242] width 438 height 119
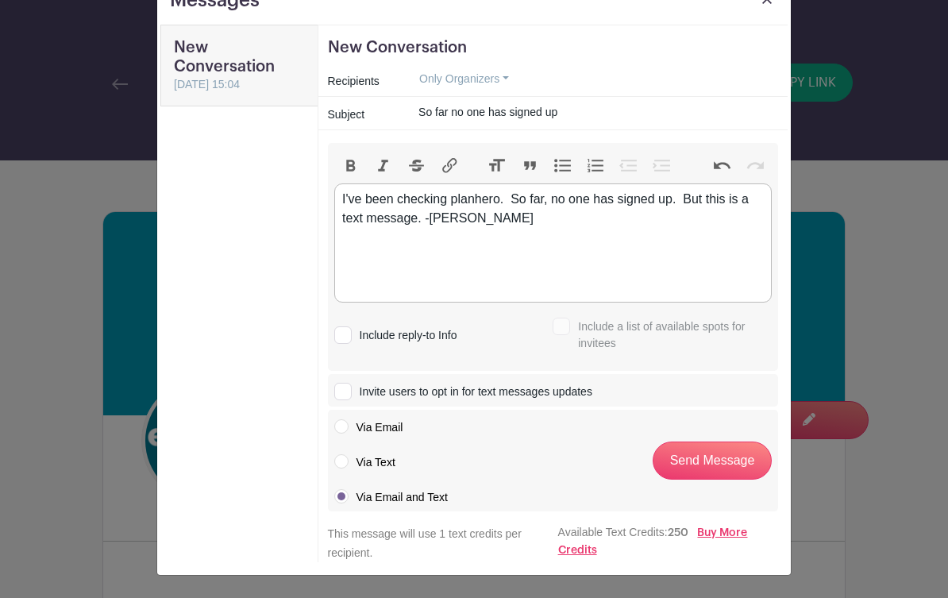
type trix-editor "<div>I've been checking planhero. &nbsp;So far, no one has signed up. &nbsp;But…"
click at [728, 460] on input "Send Message" at bounding box center [712, 461] width 119 height 38
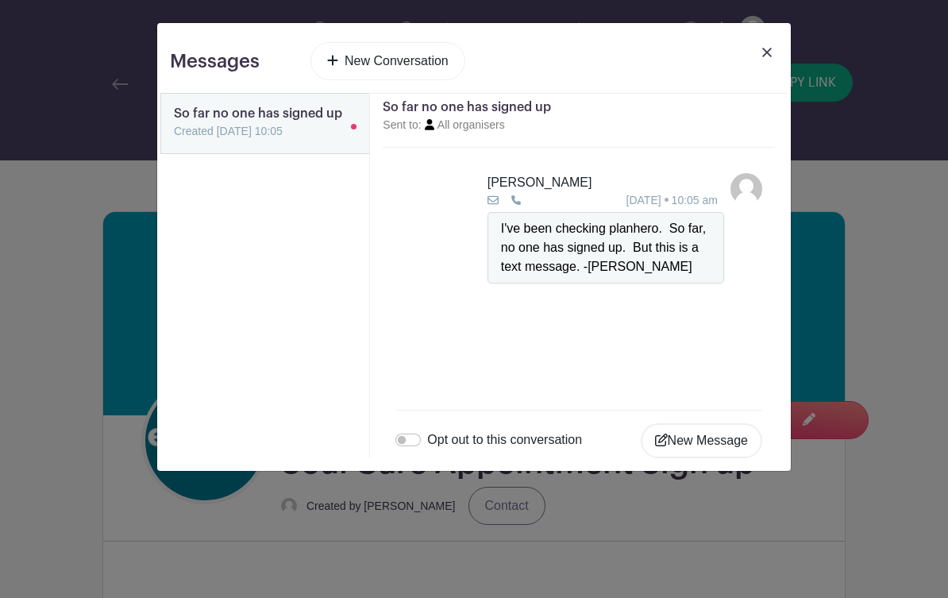
click at [770, 48] on img at bounding box center [767, 53] width 10 height 10
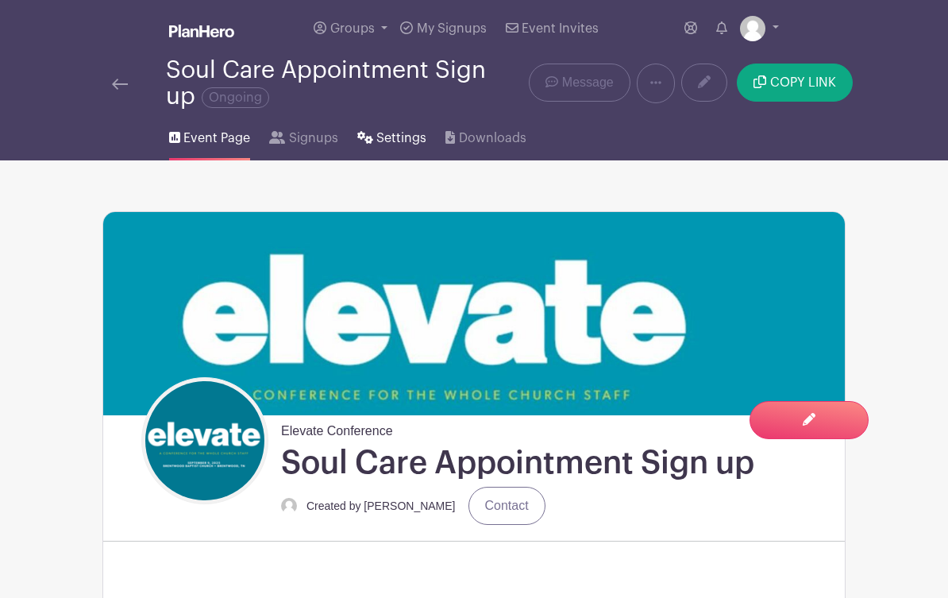
click at [385, 144] on span "Settings" at bounding box center [401, 138] width 50 height 19
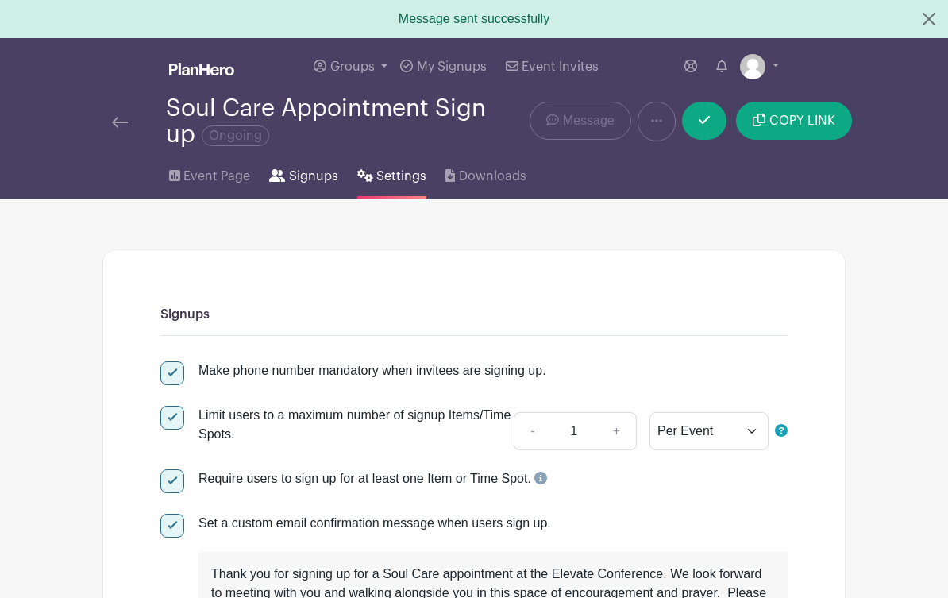
click at [326, 176] on span "Signups" at bounding box center [313, 176] width 49 height 19
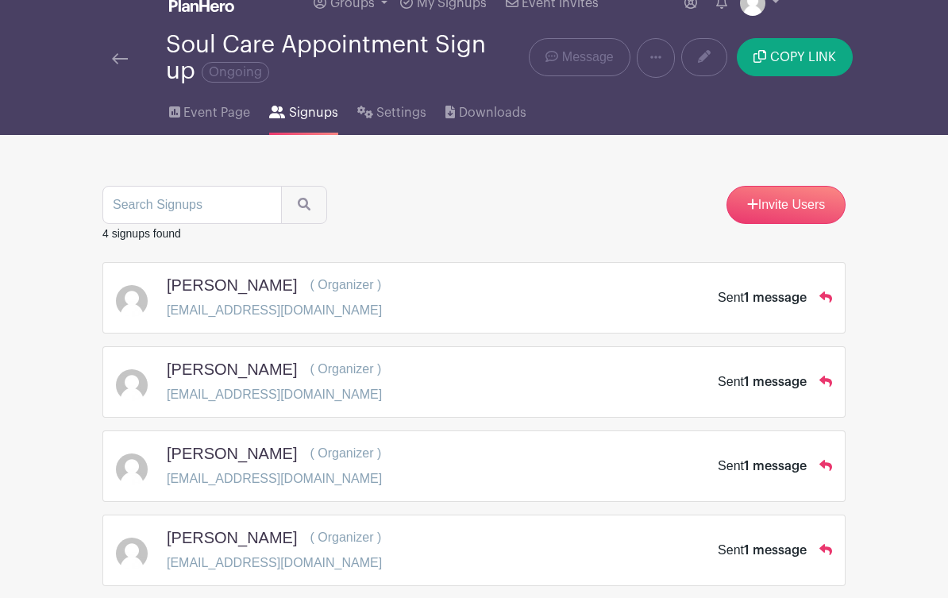
scroll to position [27, 0]
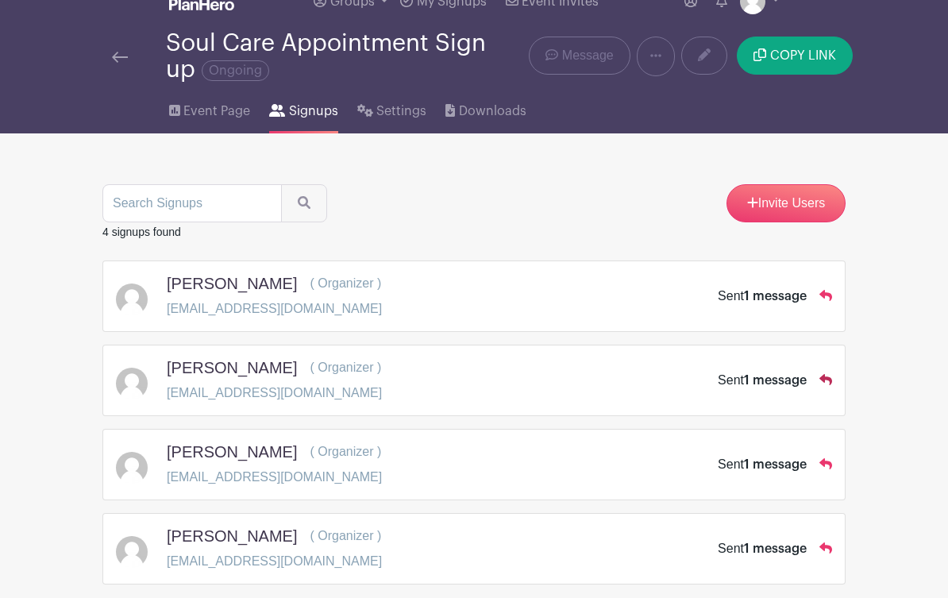
click at [825, 381] on icon at bounding box center [826, 379] width 13 height 11
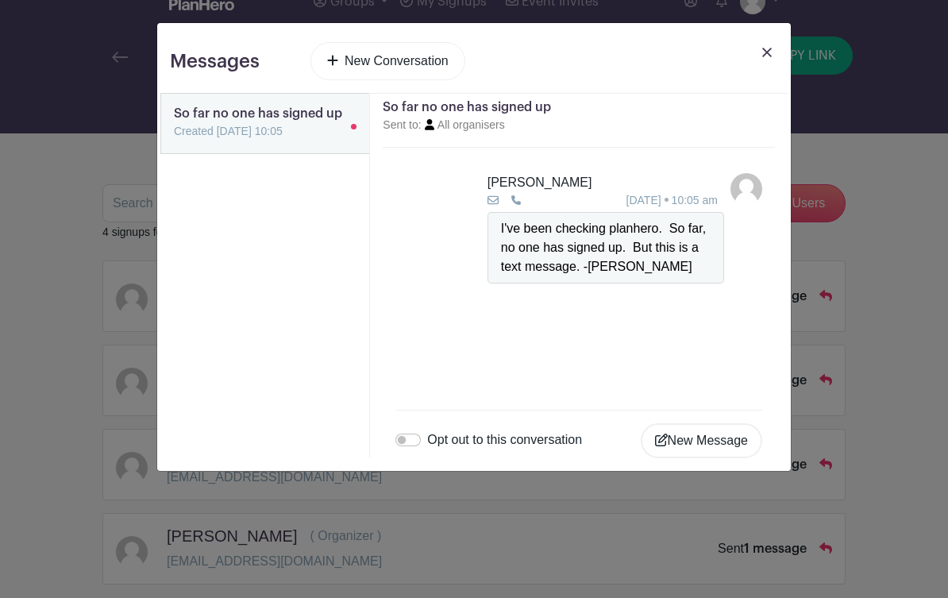
click at [768, 52] on img at bounding box center [767, 53] width 10 height 10
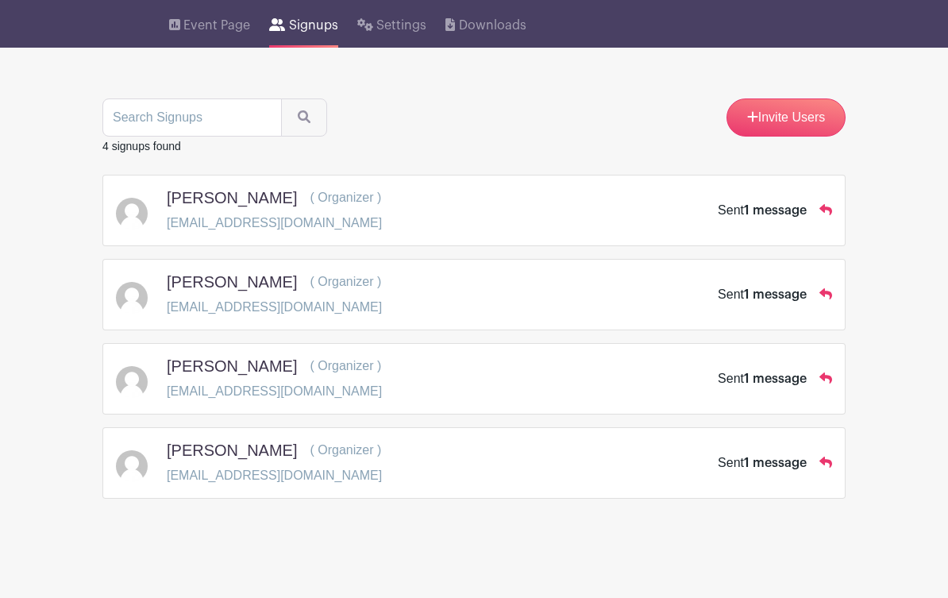
scroll to position [114, 0]
click at [772, 115] on link "Invite Users" at bounding box center [786, 117] width 119 height 38
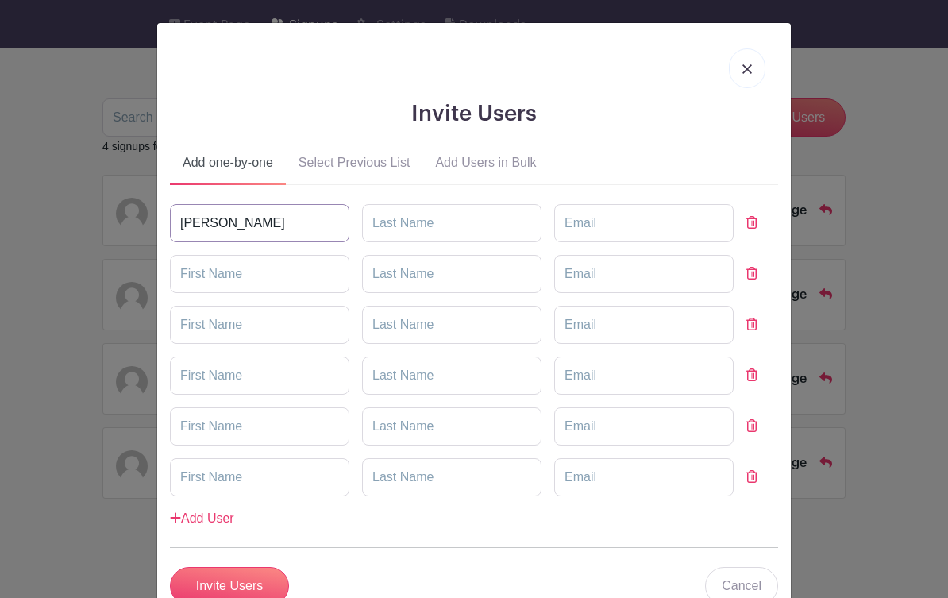
type input "Chris"
type input "Hoppe"
type input "choppe@brentwoodbaptist.com"
click at [247, 584] on input "Invite Users" at bounding box center [229, 586] width 119 height 38
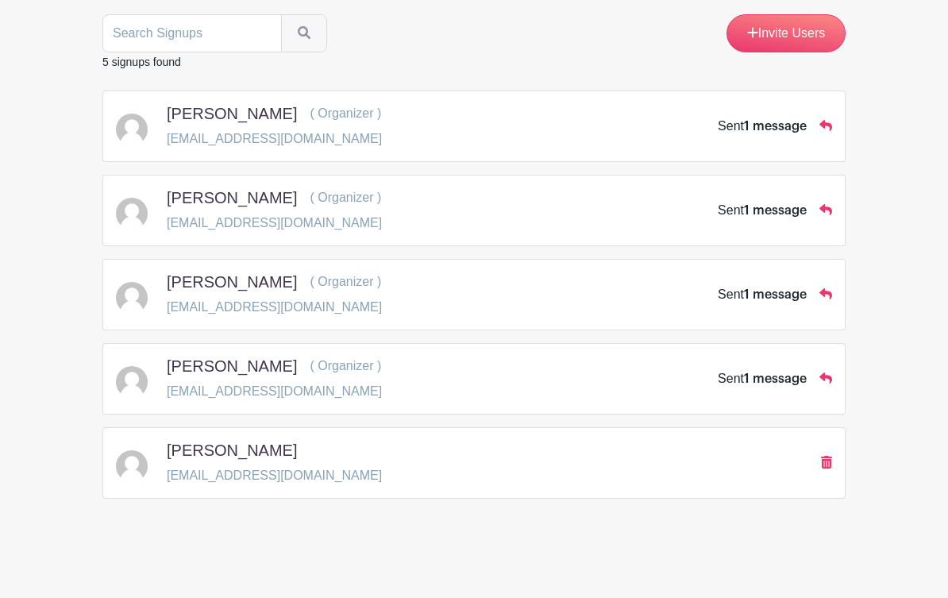
scroll to position [237, 0]
click at [828, 377] on icon at bounding box center [826, 377] width 13 height 11
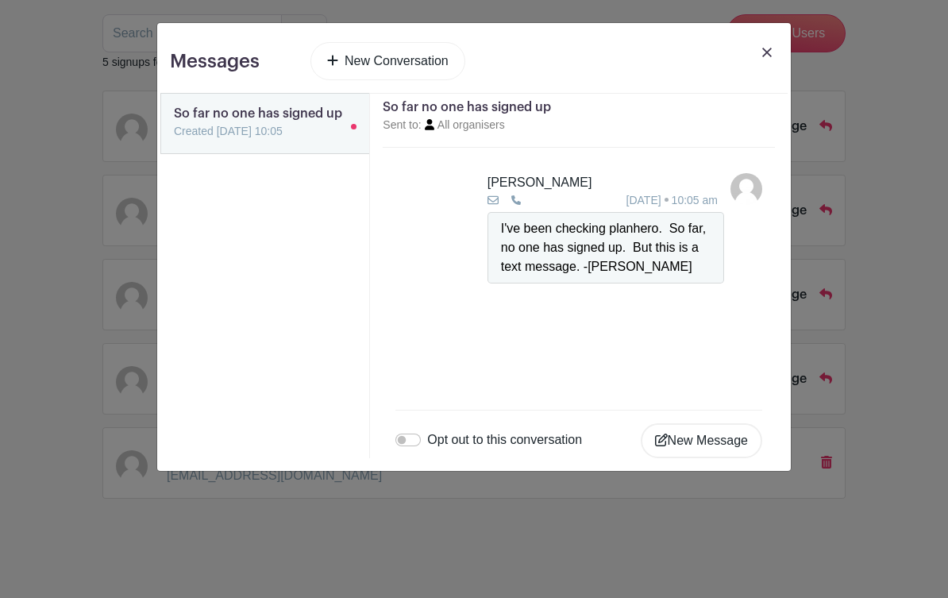
click at [765, 41] on div "Messages New Conversation So far no one has signed up Created 09 Sep 2025, 10:0…" at bounding box center [474, 247] width 634 height 448
click at [766, 46] on link at bounding box center [767, 64] width 22 height 44
